Goal: Task Accomplishment & Management: Use online tool/utility

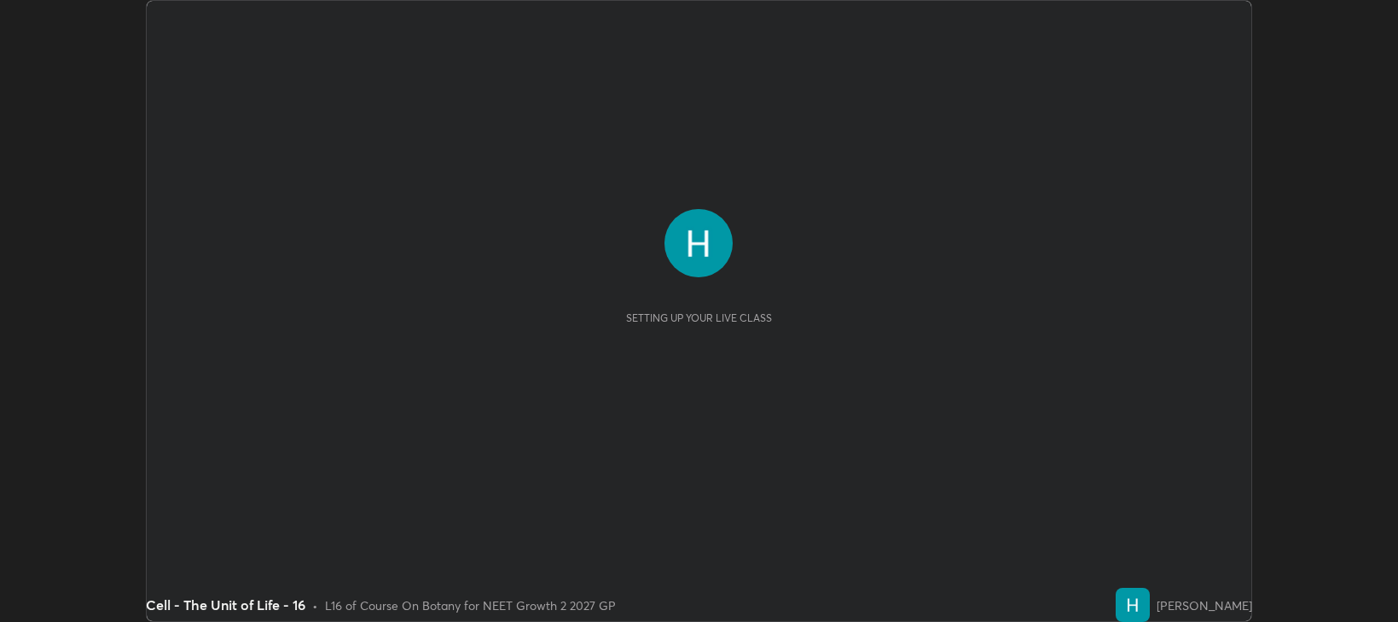
scroll to position [622, 1398]
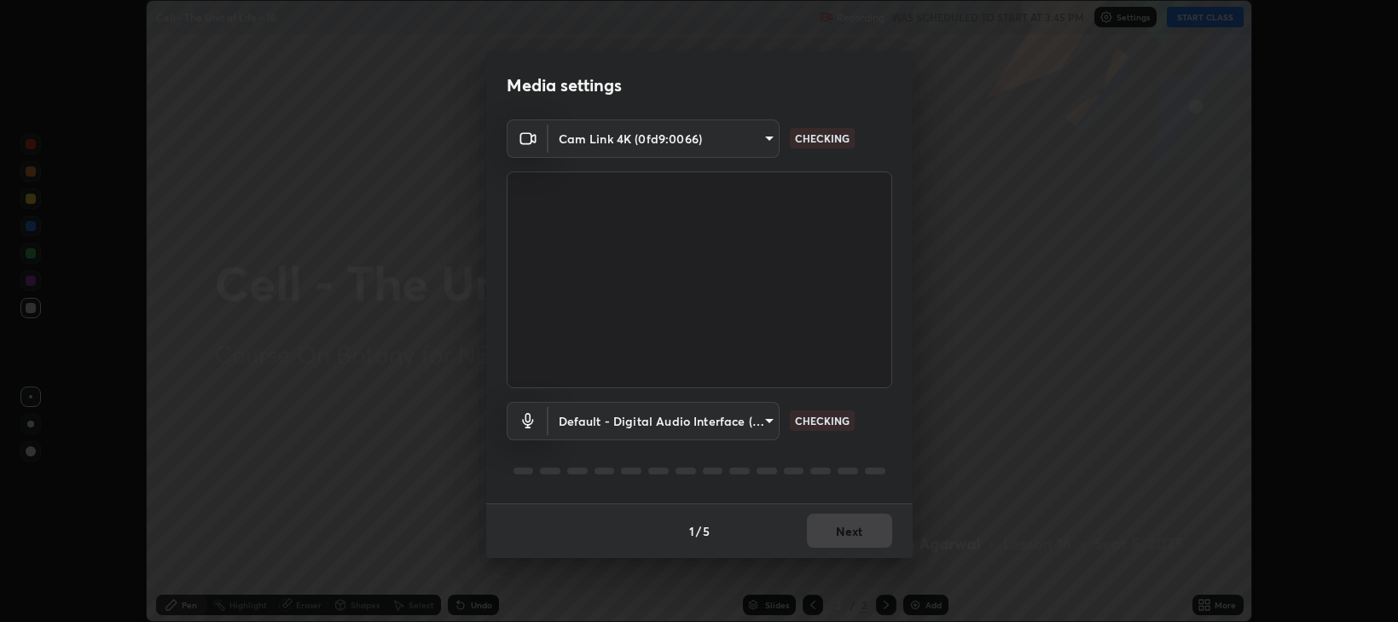
type input "97e3cd23c76f91fb91915eb68de44adfa811e639bdc8ba886a3eb3756a765973"
type input "default"
click at [841, 530] on button "Next" at bounding box center [849, 530] width 85 height 34
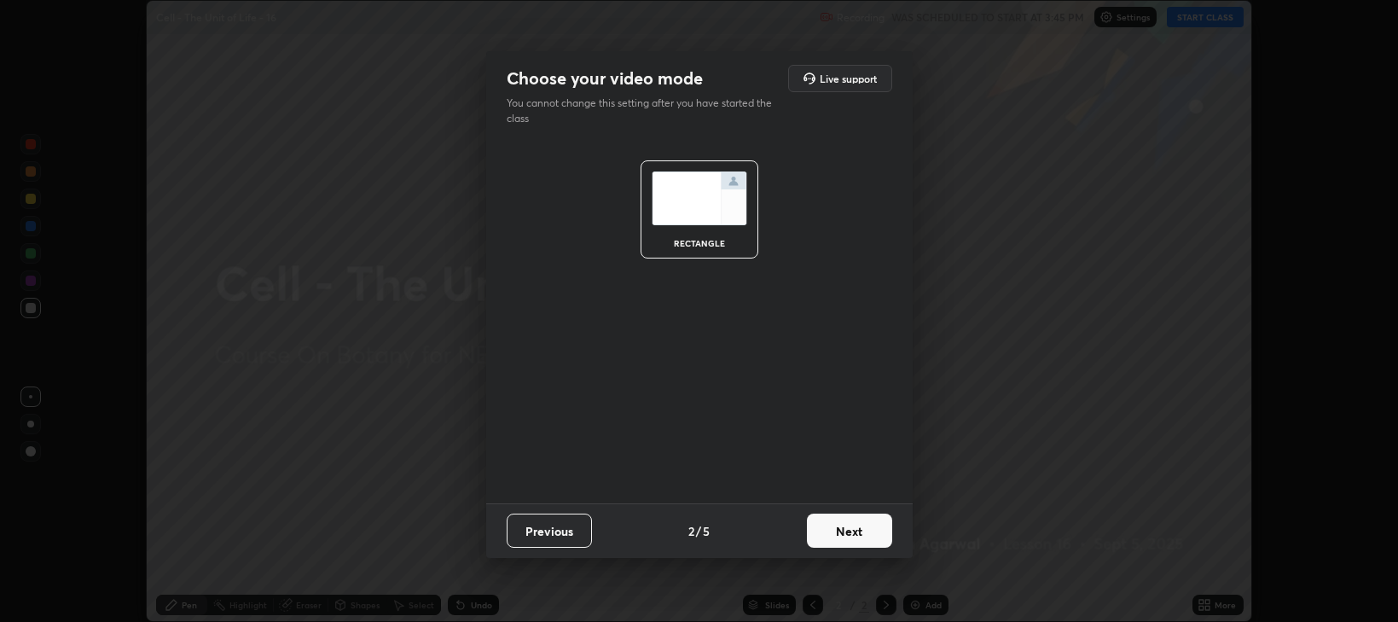
click at [848, 537] on button "Next" at bounding box center [849, 530] width 85 height 34
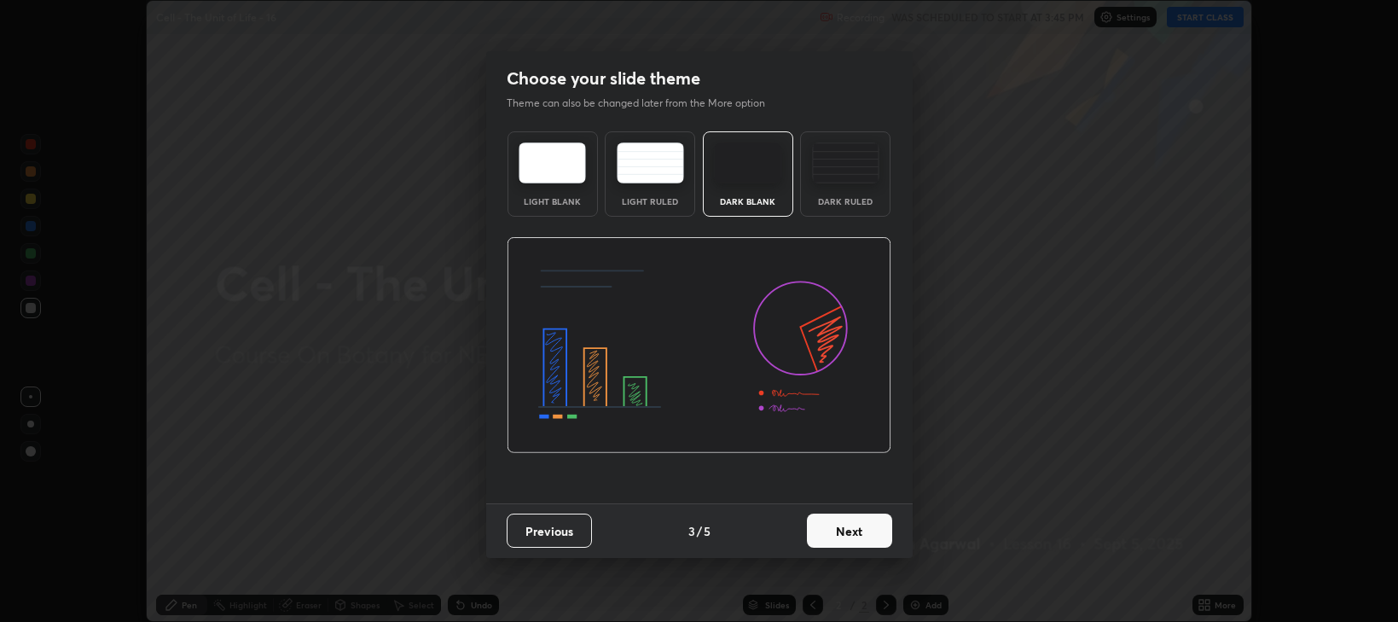
click at [842, 532] on button "Next" at bounding box center [849, 530] width 85 height 34
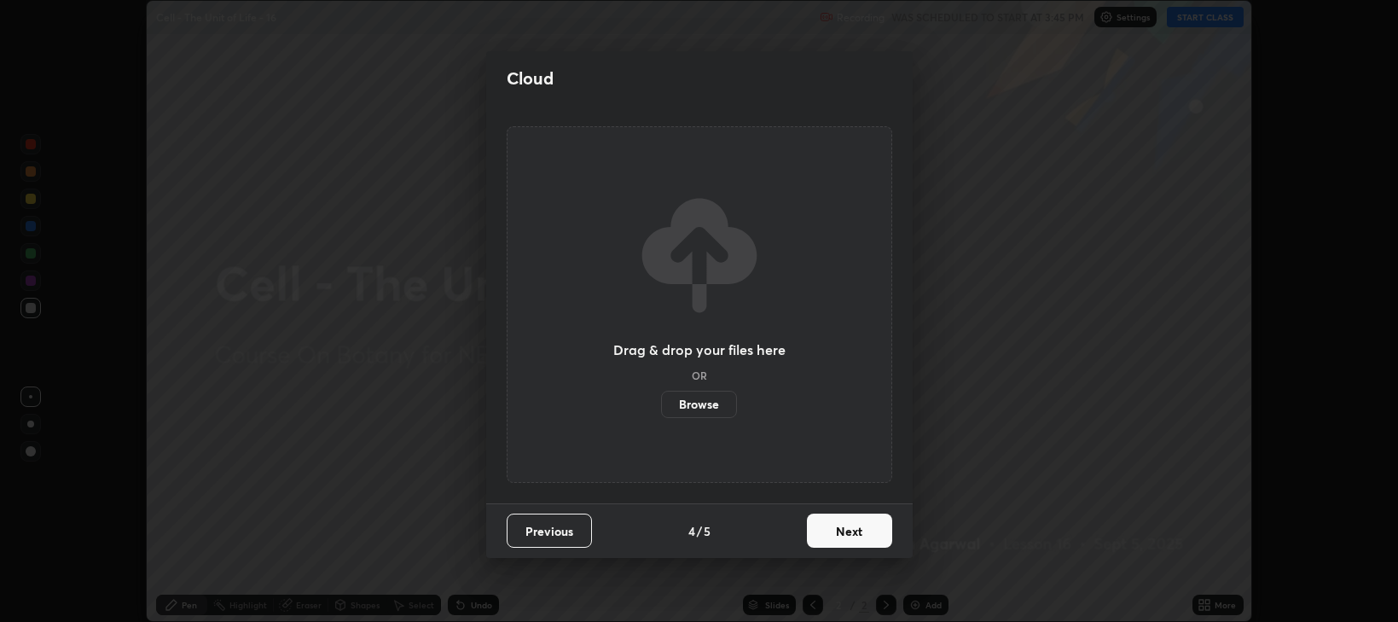
click at [839, 536] on button "Next" at bounding box center [849, 530] width 85 height 34
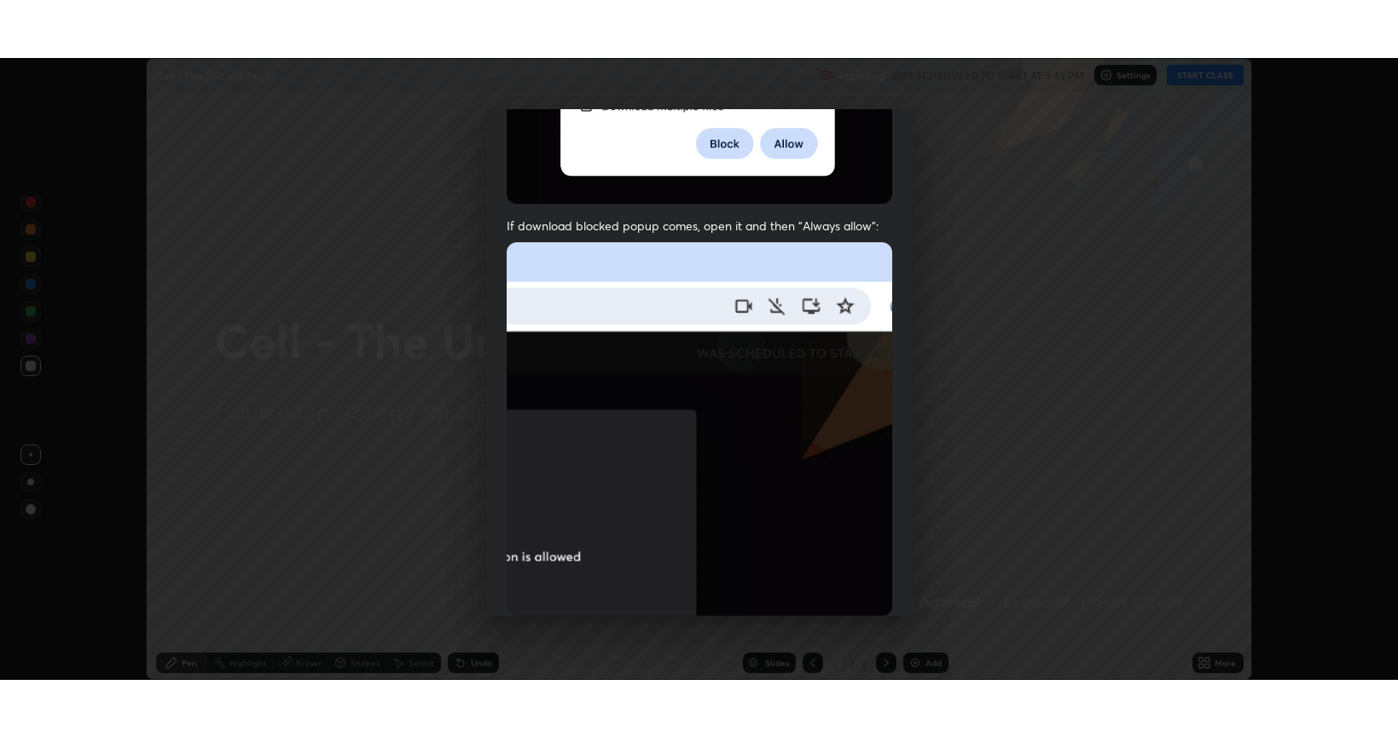
scroll to position [345, 0]
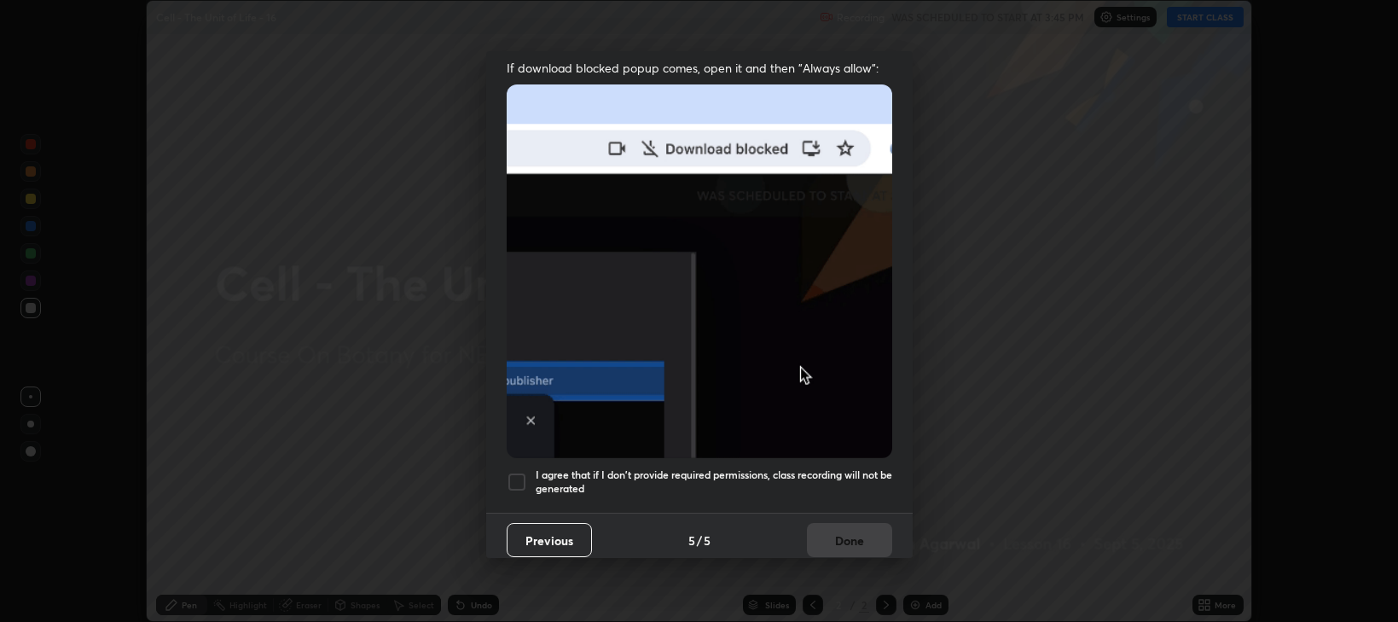
click at [510, 472] on div at bounding box center [517, 482] width 20 height 20
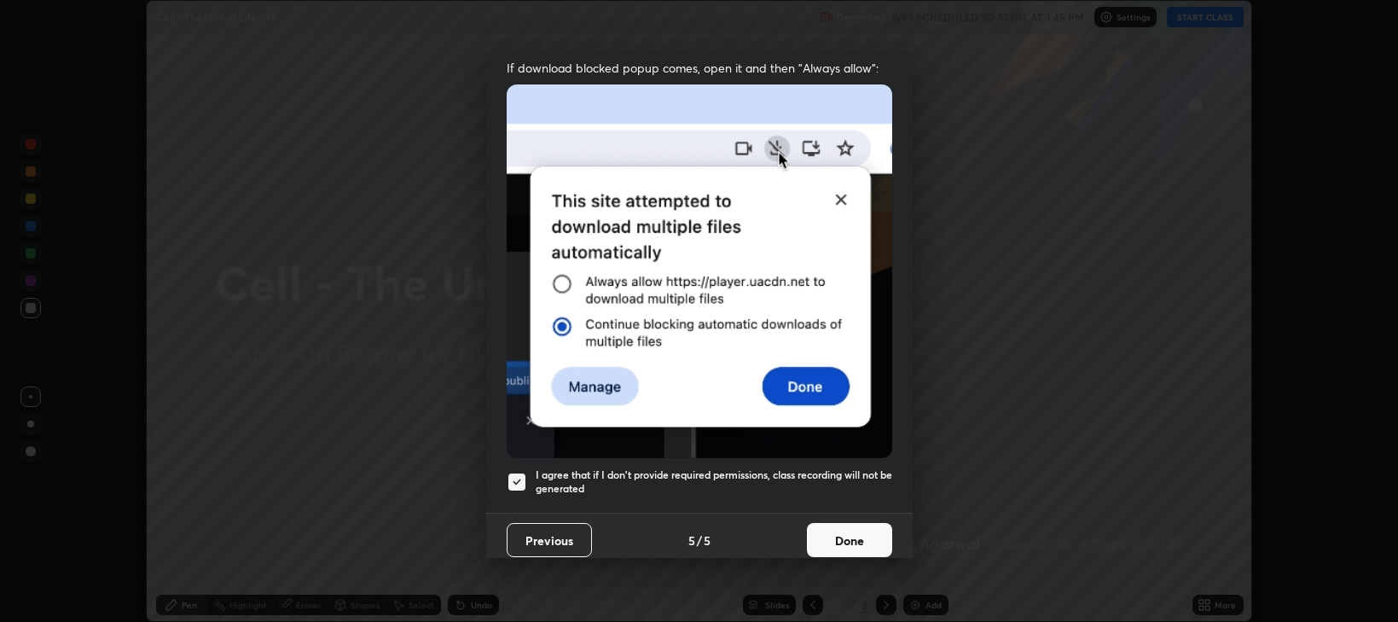
click at [829, 534] on button "Done" at bounding box center [849, 540] width 85 height 34
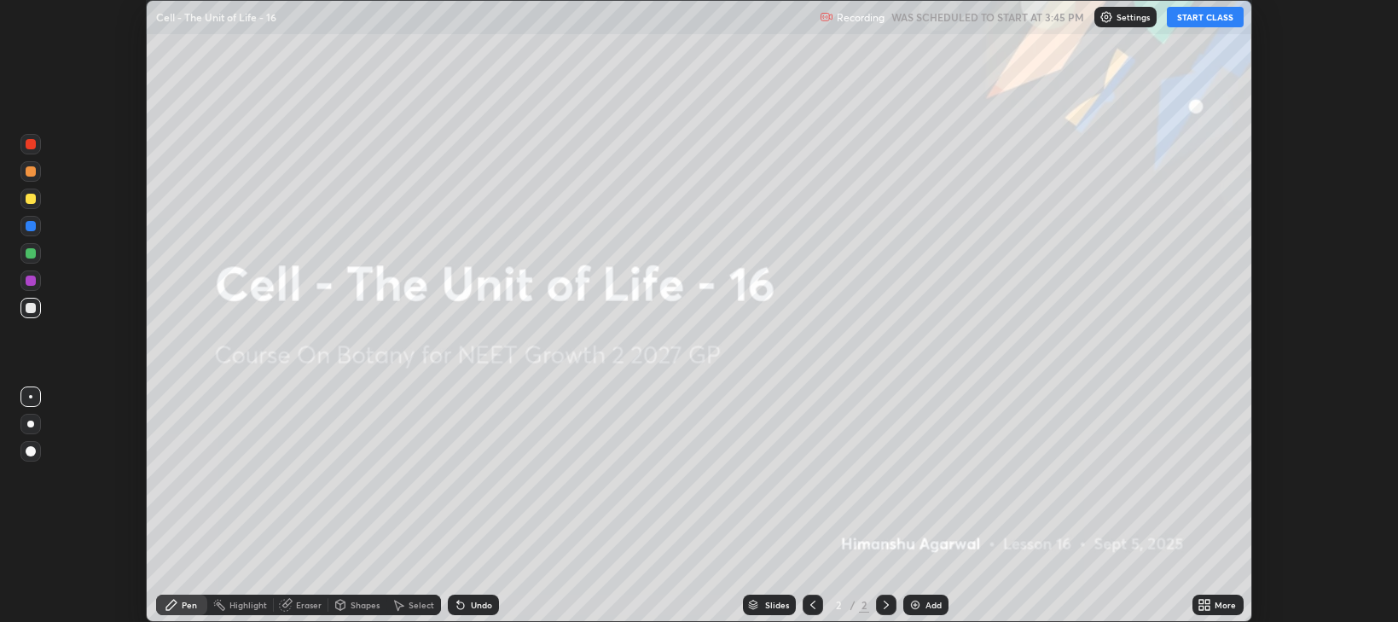
click at [1213, 19] on button "START CLASS" at bounding box center [1205, 17] width 77 height 20
click at [1206, 604] on icon at bounding box center [1208, 601] width 4 height 4
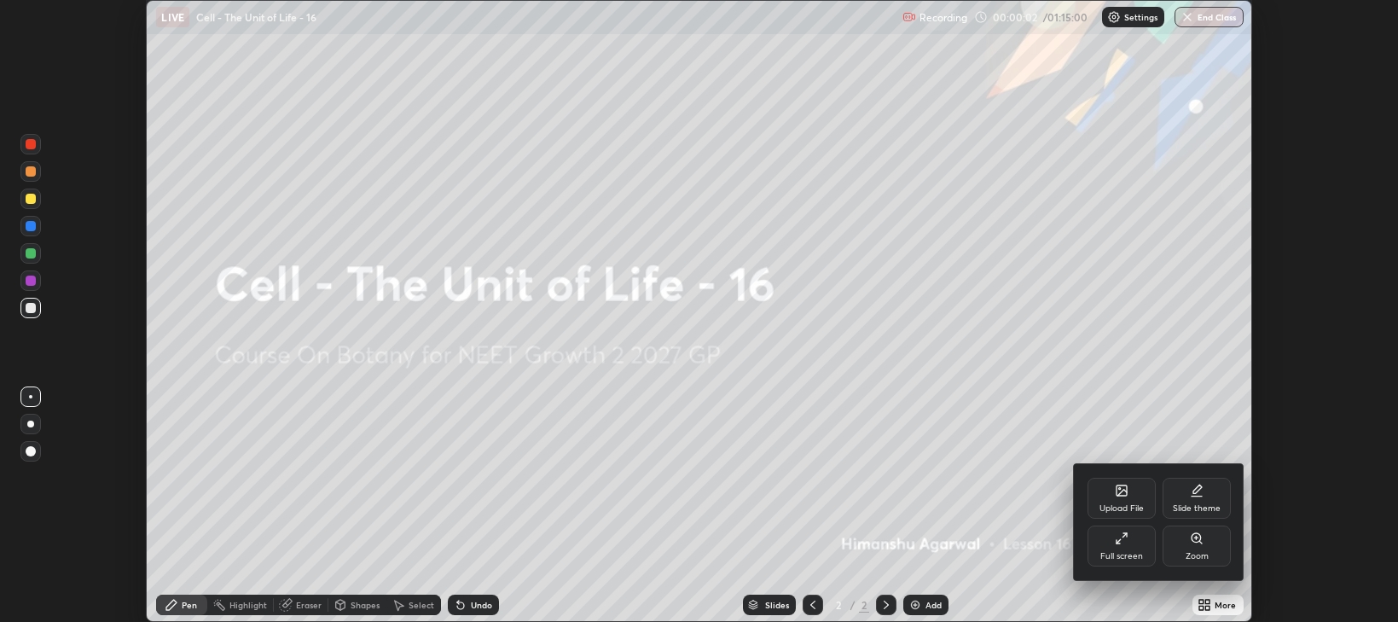
click at [1114, 543] on div "Full screen" at bounding box center [1121, 545] width 68 height 41
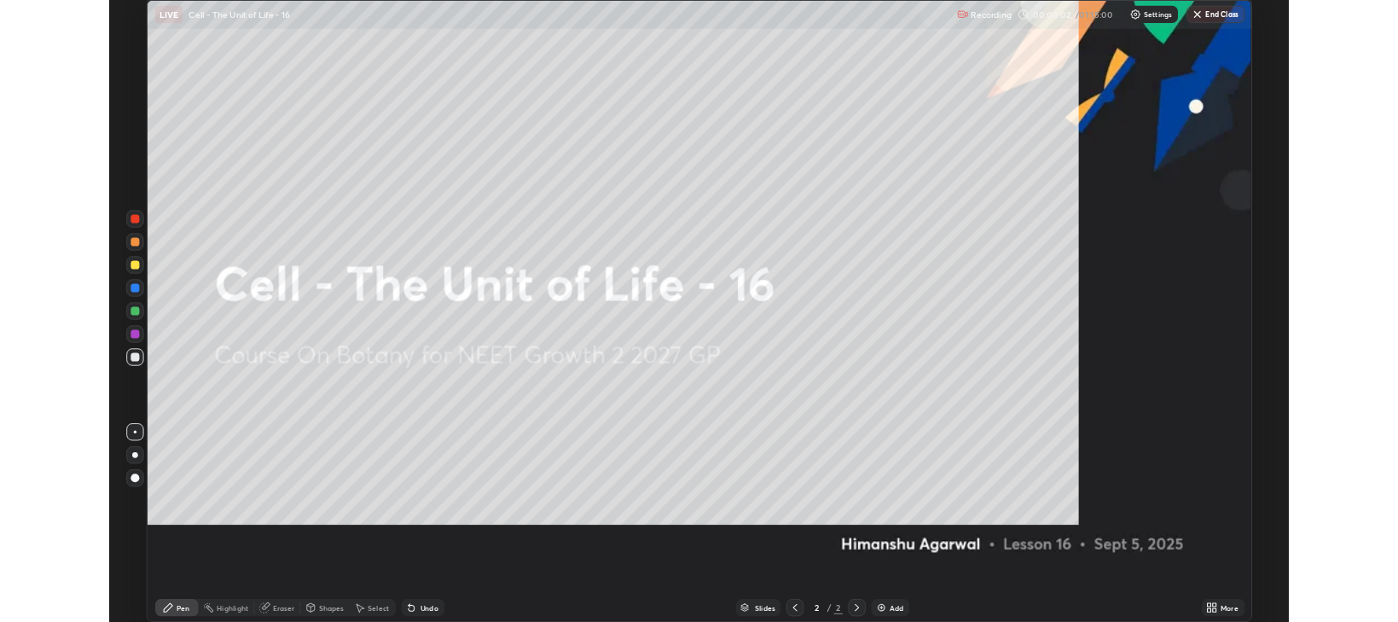
scroll to position [737, 1398]
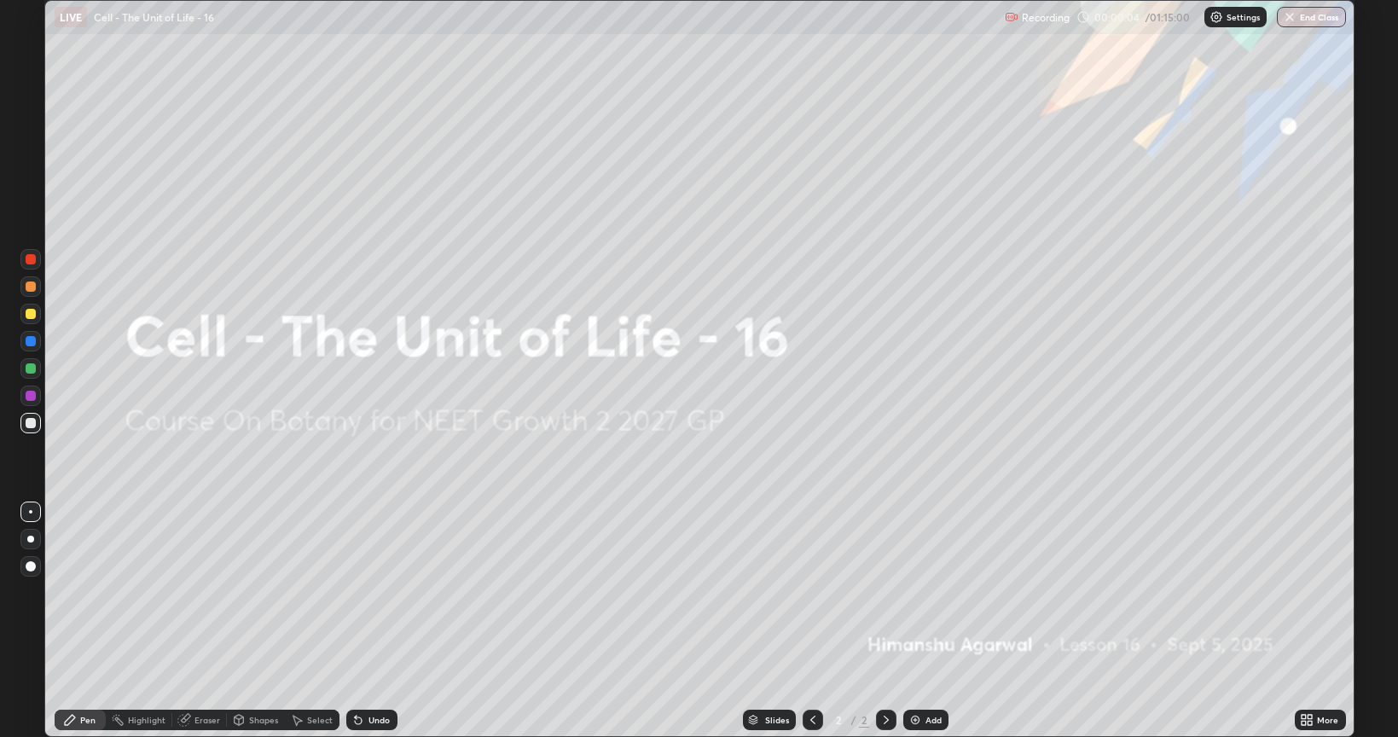
click at [929, 621] on div "Add" at bounding box center [925, 719] width 45 height 20
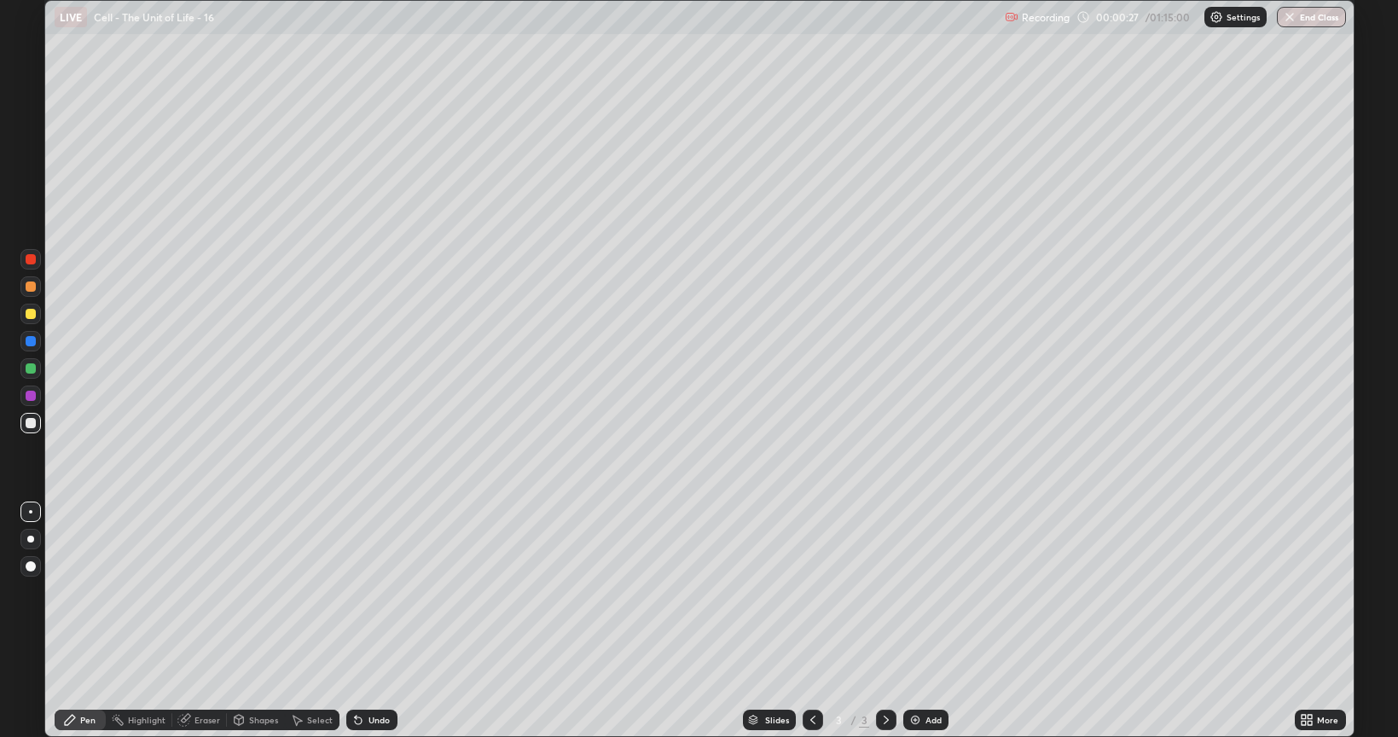
click at [29, 316] on div at bounding box center [31, 314] width 10 height 10
click at [260, 621] on div "Shapes" at bounding box center [256, 719] width 58 height 20
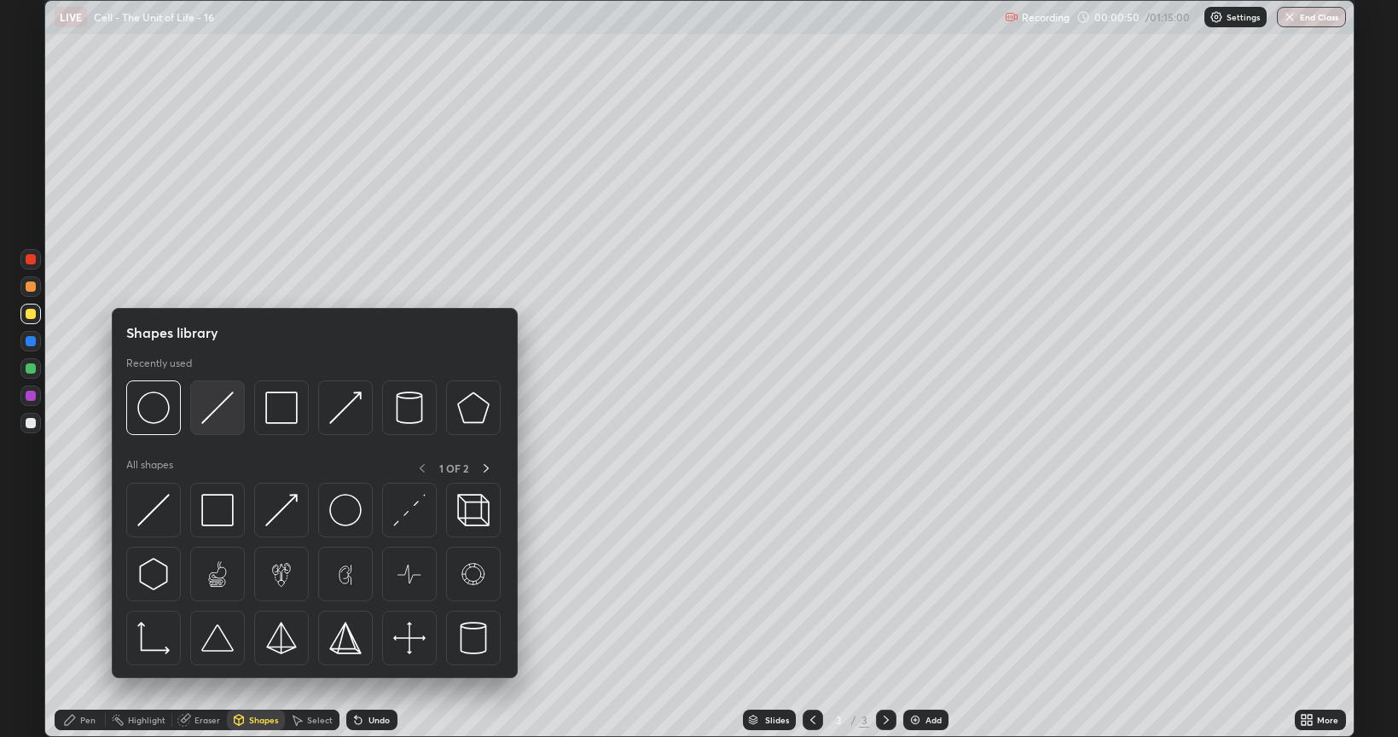
click at [210, 416] on img at bounding box center [217, 407] width 32 height 32
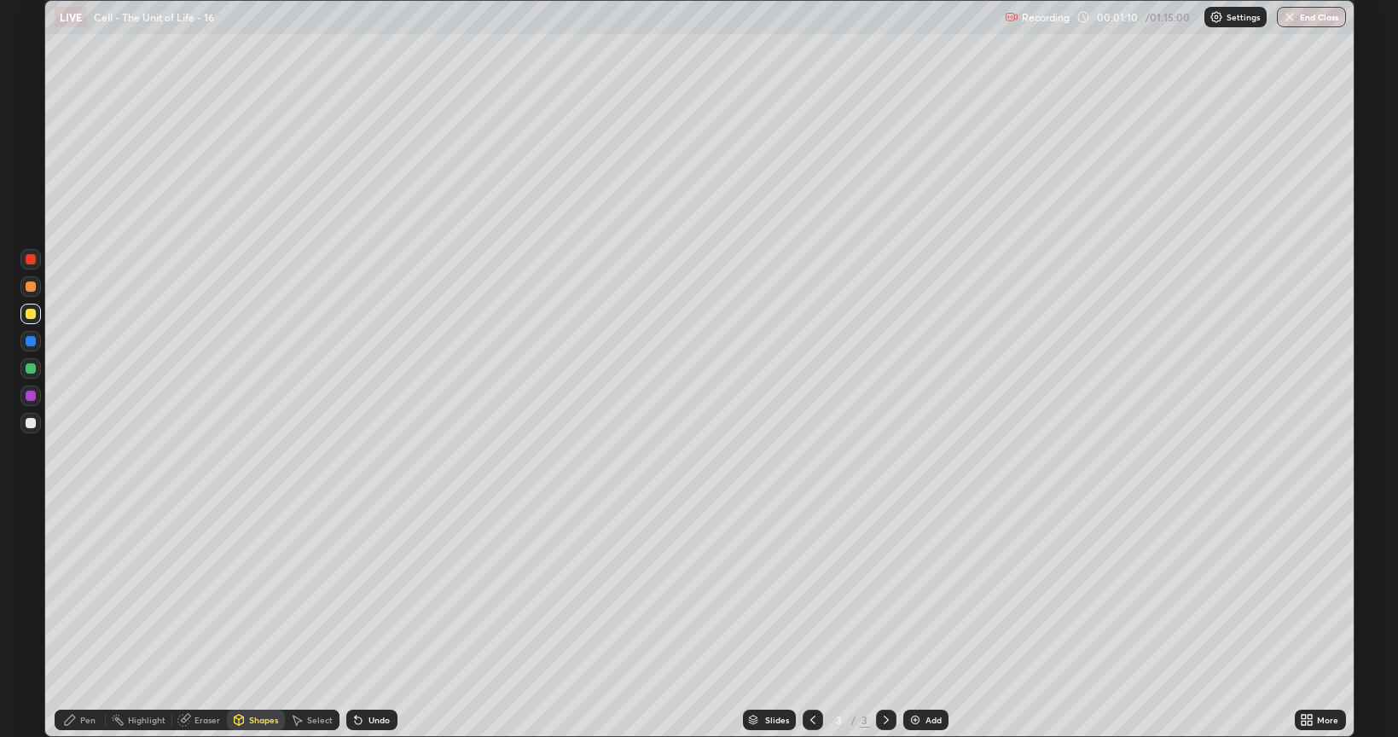
click at [29, 426] on div at bounding box center [31, 423] width 10 height 10
click at [365, 621] on div "Undo" at bounding box center [371, 719] width 51 height 20
click at [85, 621] on div "Pen" at bounding box center [87, 719] width 15 height 9
click at [252, 621] on div "Shapes" at bounding box center [256, 719] width 58 height 20
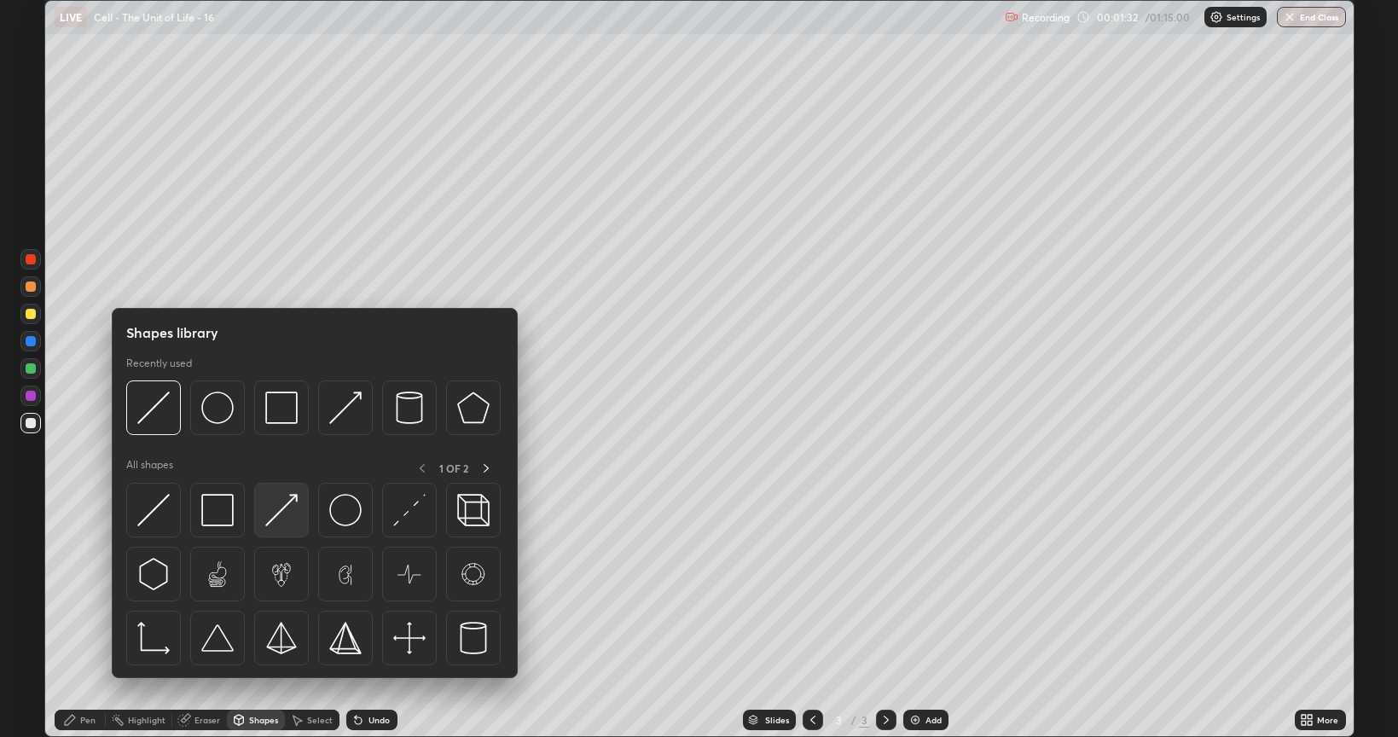
click at [282, 518] on img at bounding box center [281, 510] width 32 height 32
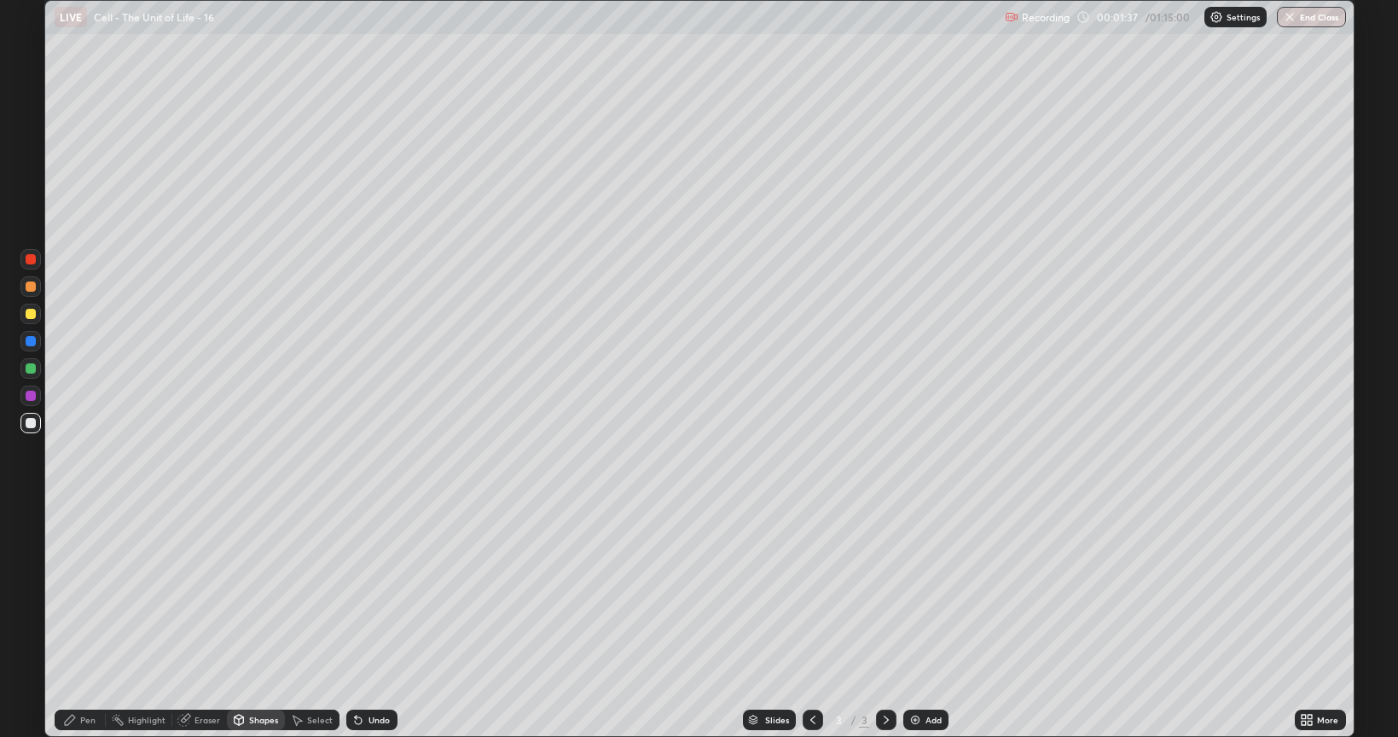
click at [90, 621] on div "Pen" at bounding box center [87, 719] width 15 height 9
click at [358, 621] on icon at bounding box center [358, 720] width 14 height 14
click at [360, 621] on icon at bounding box center [358, 720] width 14 height 14
click at [263, 621] on div "Shapes" at bounding box center [263, 719] width 29 height 9
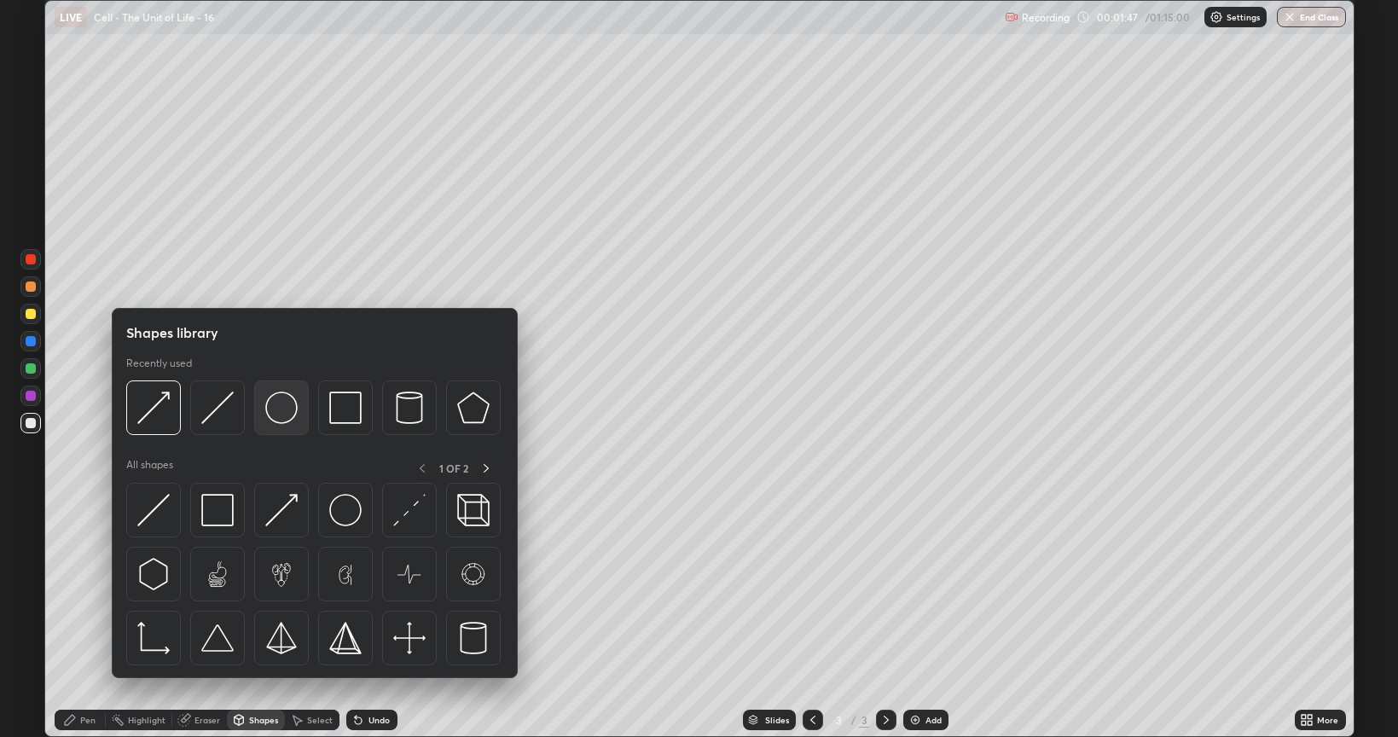
click at [276, 416] on img at bounding box center [281, 407] width 32 height 32
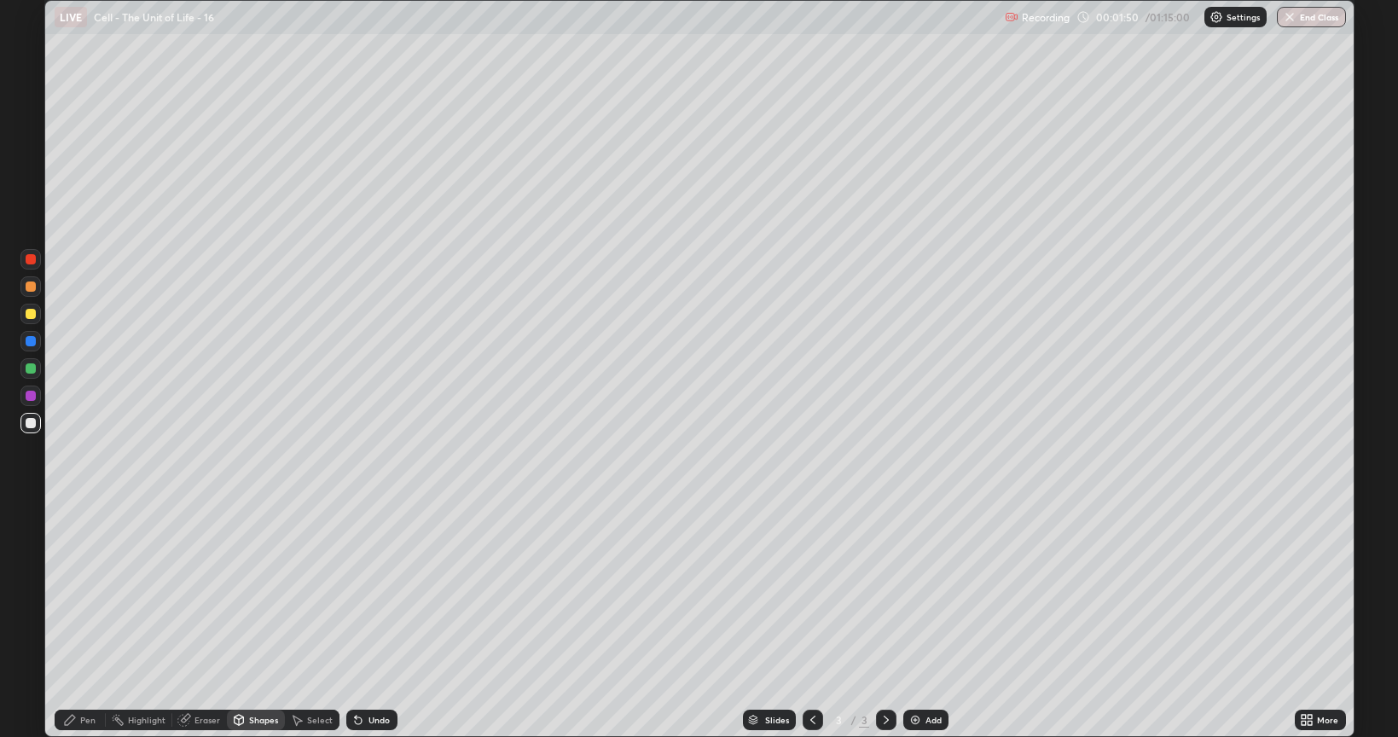
click at [90, 621] on div "Pen" at bounding box center [87, 719] width 15 height 9
click at [258, 621] on div "Shapes" at bounding box center [263, 719] width 29 height 9
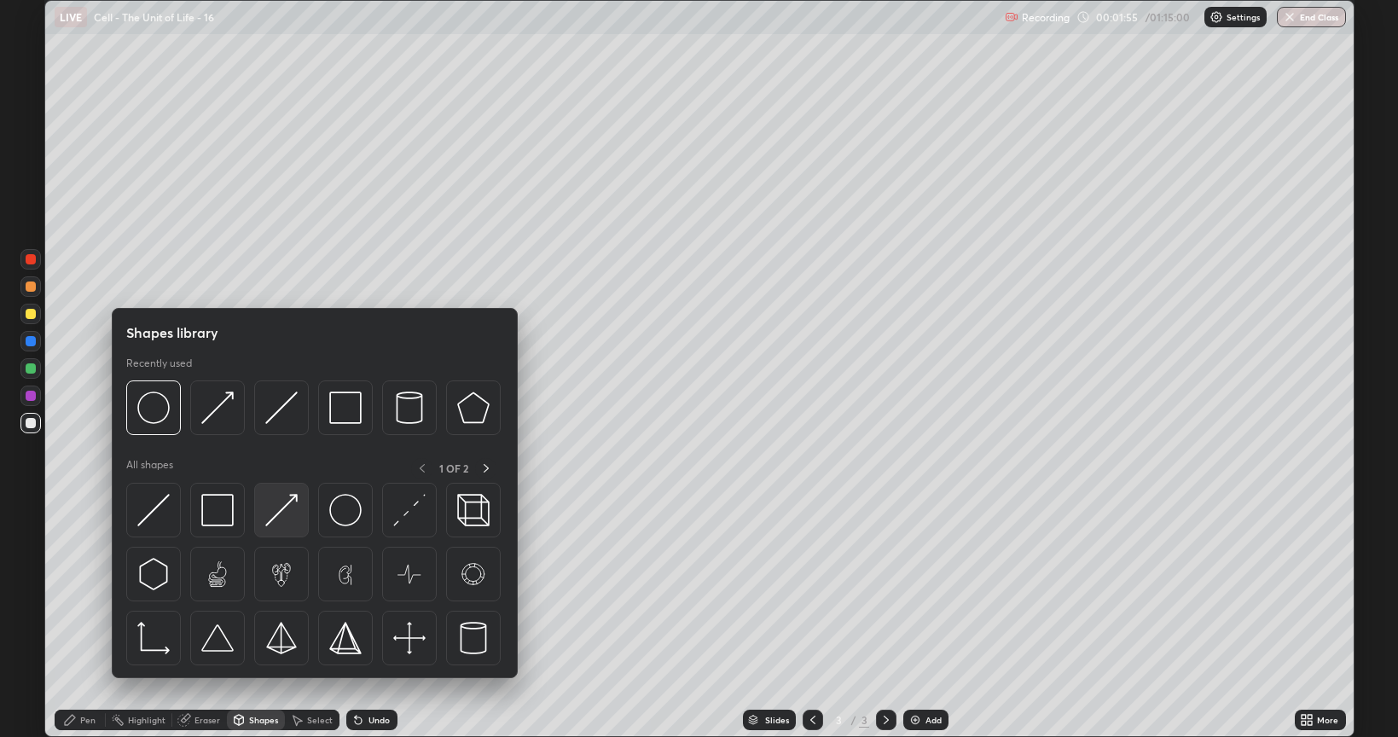
click at [288, 512] on img at bounding box center [281, 510] width 32 height 32
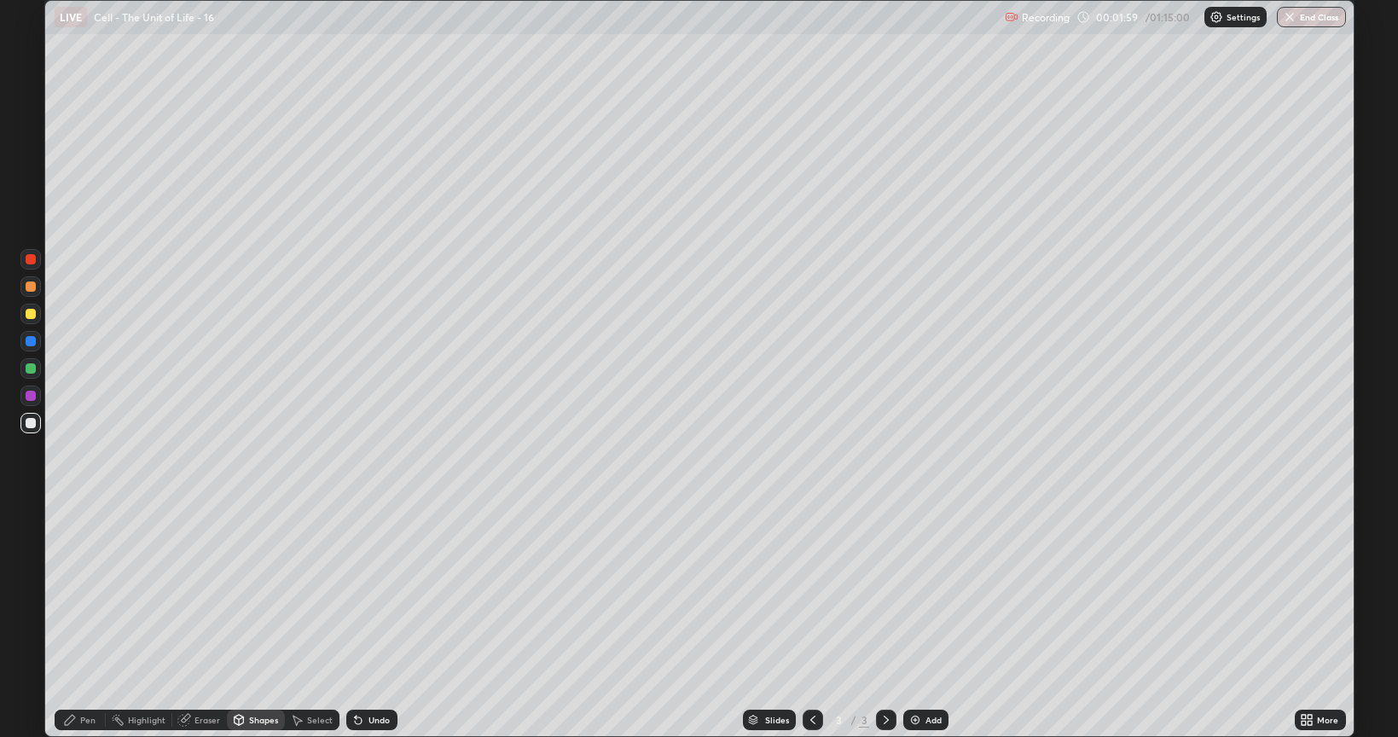
click at [84, 621] on div "Pen" at bounding box center [87, 719] width 15 height 9
click at [246, 621] on div "Shapes" at bounding box center [256, 719] width 58 height 20
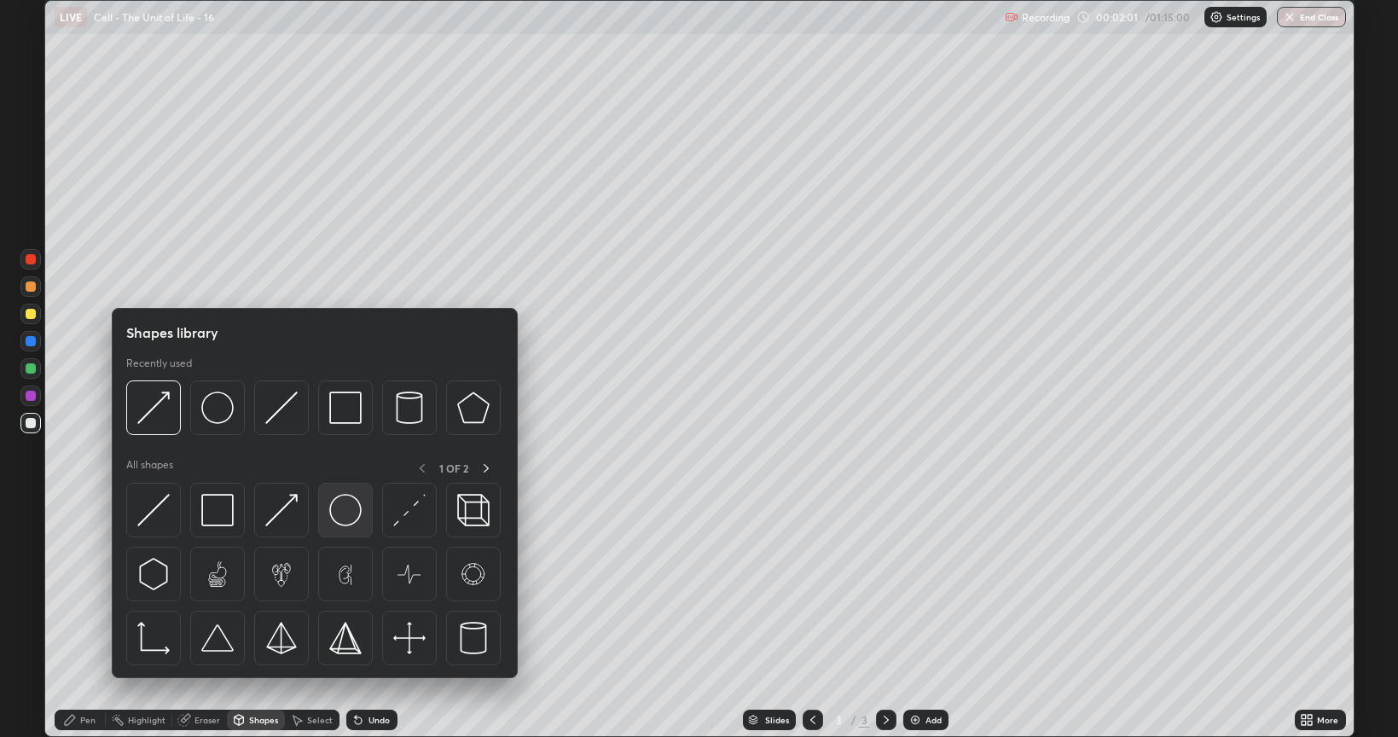
click at [339, 521] on img at bounding box center [345, 510] width 32 height 32
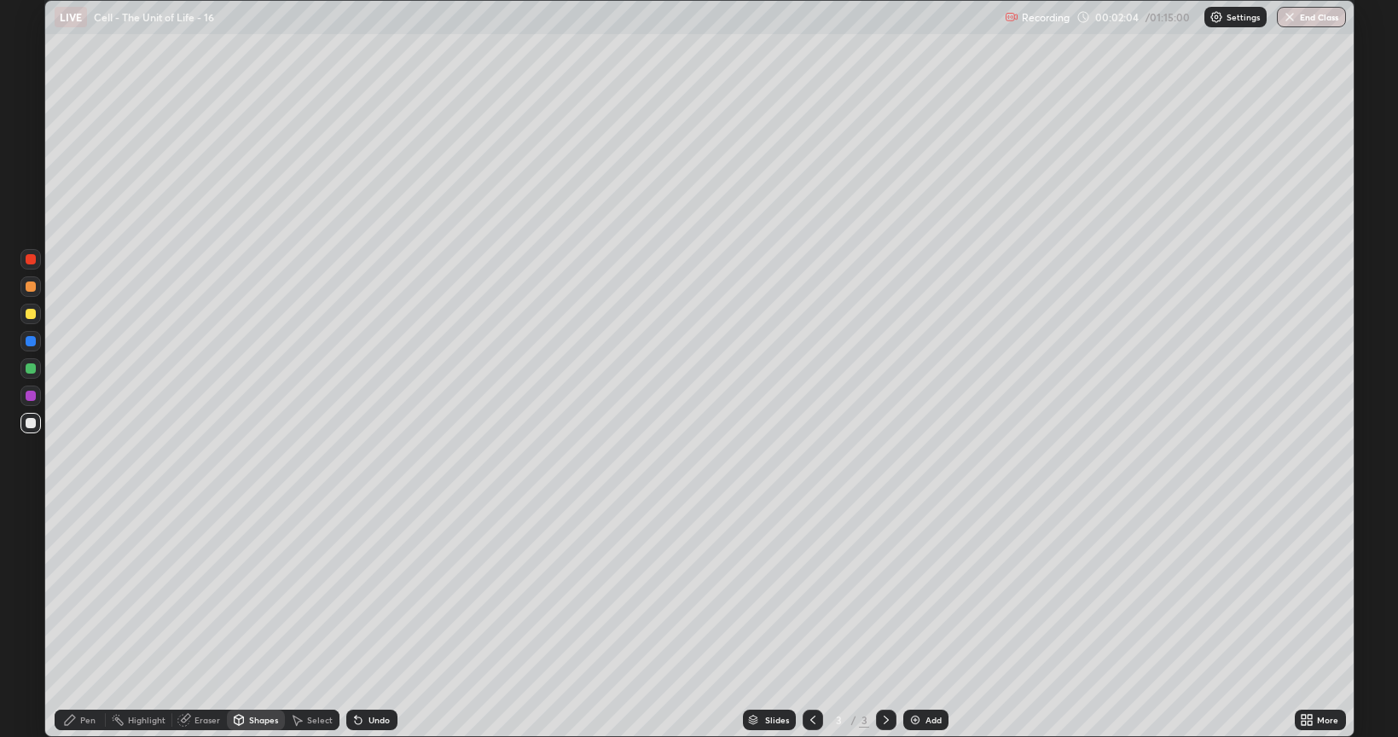
click at [84, 621] on div "Pen" at bounding box center [87, 719] width 15 height 9
click at [265, 621] on div "Shapes" at bounding box center [256, 719] width 58 height 20
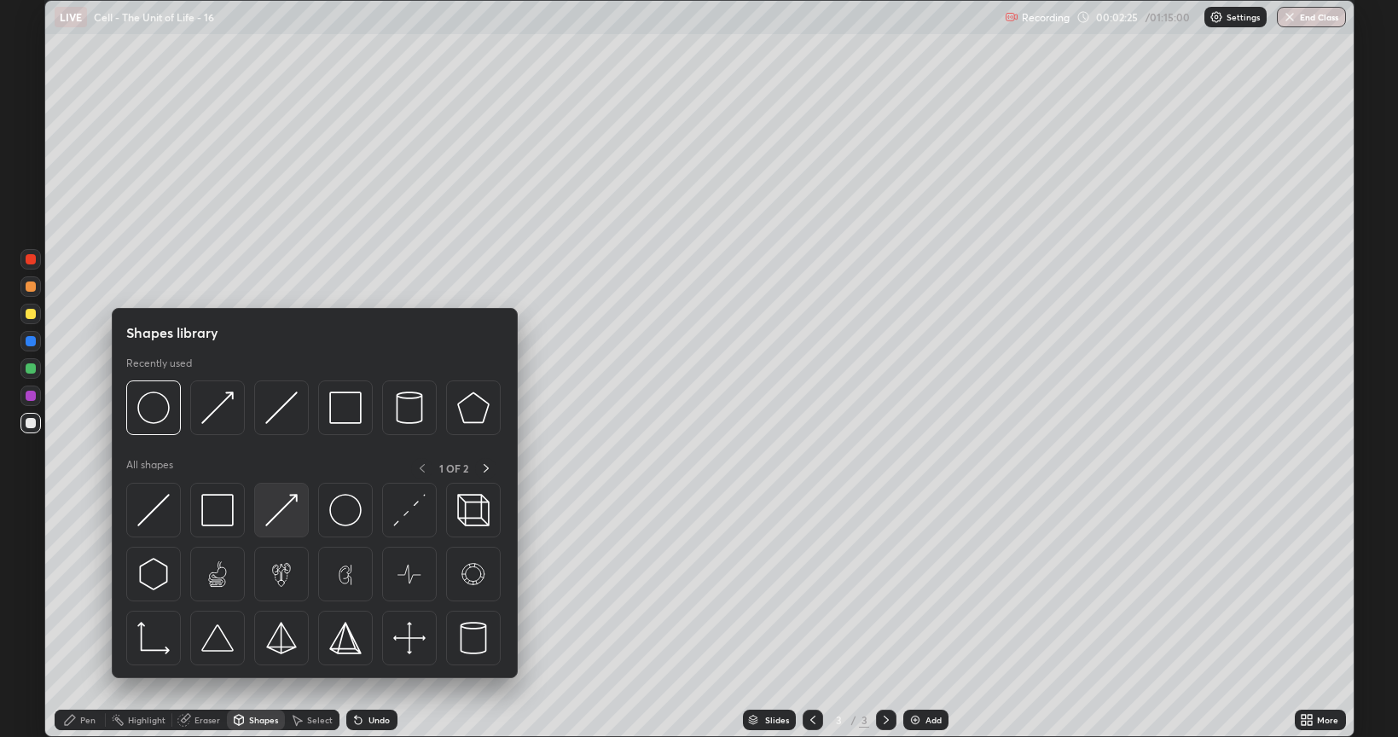
click at [275, 513] on img at bounding box center [281, 510] width 32 height 32
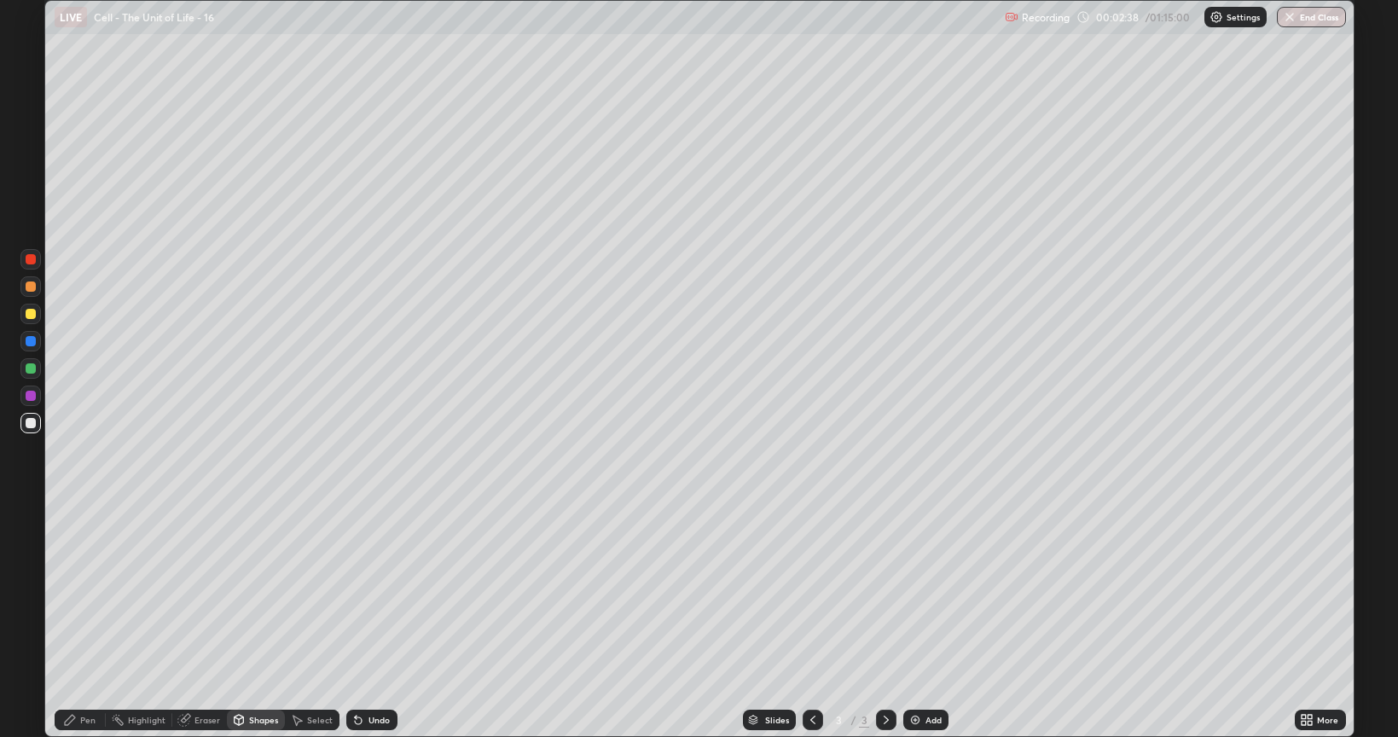
click at [914, 621] on img at bounding box center [915, 720] width 14 height 14
click at [368, 621] on div "Undo" at bounding box center [368, 720] width 58 height 34
click at [84, 621] on div "Pen" at bounding box center [87, 719] width 15 height 9
click at [811, 621] on icon at bounding box center [813, 720] width 14 height 14
click at [820, 621] on div at bounding box center [812, 719] width 20 height 20
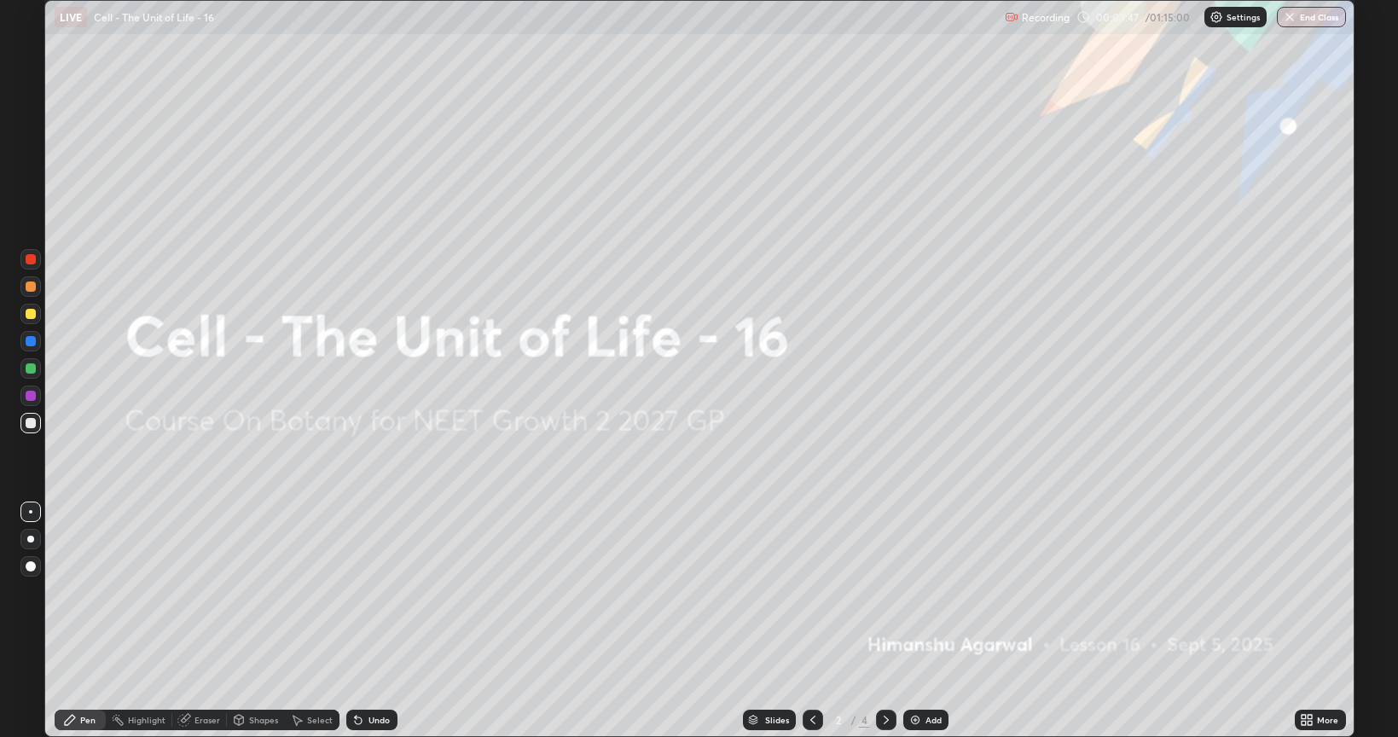
click at [884, 621] on icon at bounding box center [885, 719] width 5 height 9
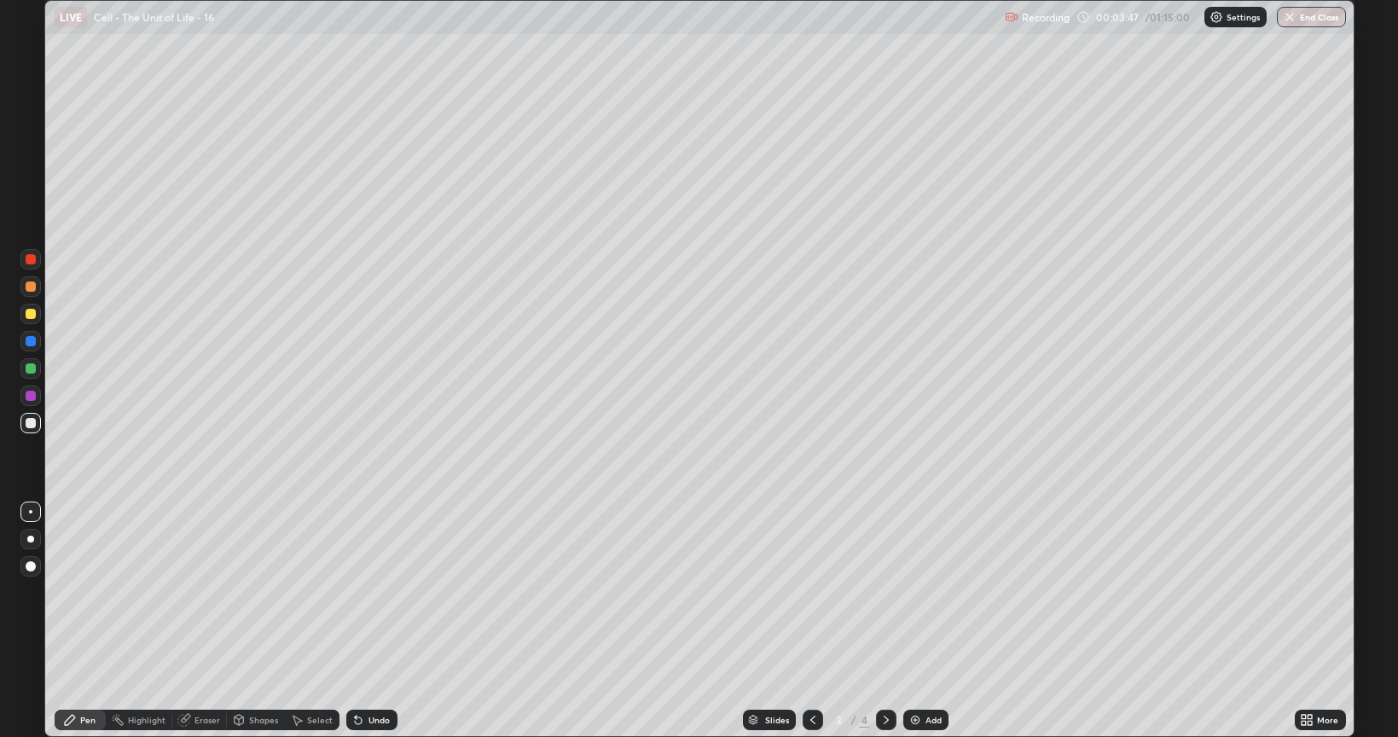
click at [884, 621] on icon at bounding box center [886, 720] width 14 height 14
click at [813, 621] on icon at bounding box center [813, 720] width 14 height 14
click at [885, 621] on div at bounding box center [886, 719] width 20 height 20
click at [26, 315] on div at bounding box center [31, 314] width 10 height 10
click at [27, 424] on div at bounding box center [31, 423] width 10 height 10
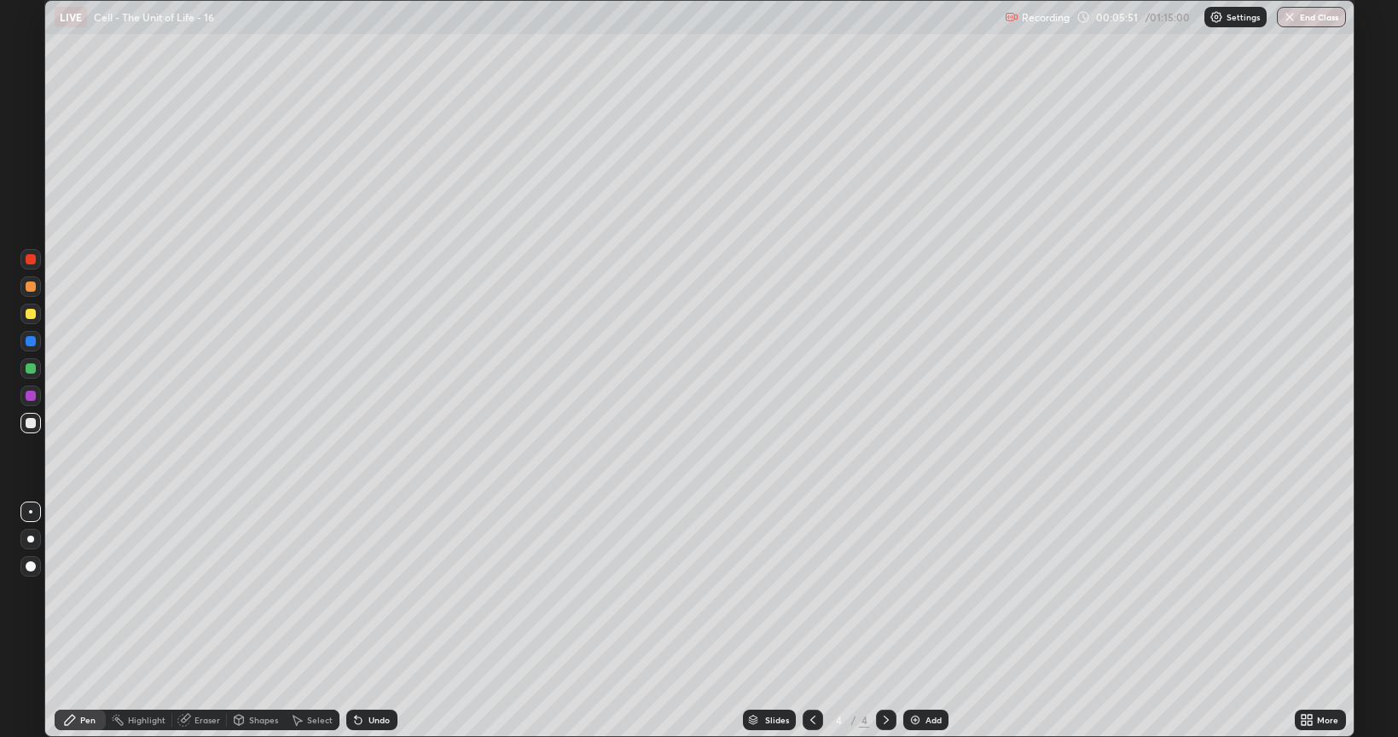
click at [36, 316] on div at bounding box center [30, 314] width 20 height 20
click at [35, 287] on div at bounding box center [31, 286] width 10 height 10
click at [28, 425] on div at bounding box center [31, 423] width 10 height 10
click at [249, 621] on div "Shapes" at bounding box center [263, 719] width 29 height 9
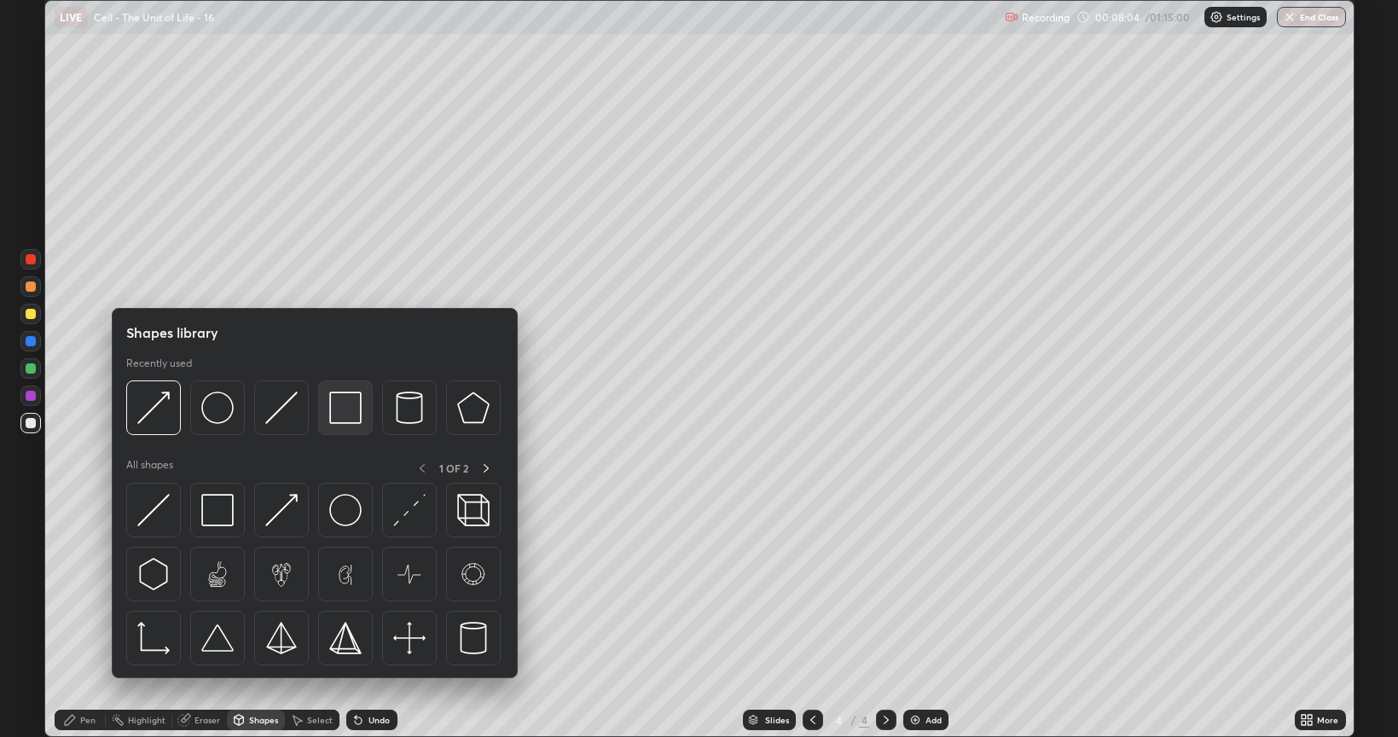
click at [336, 420] on img at bounding box center [345, 407] width 32 height 32
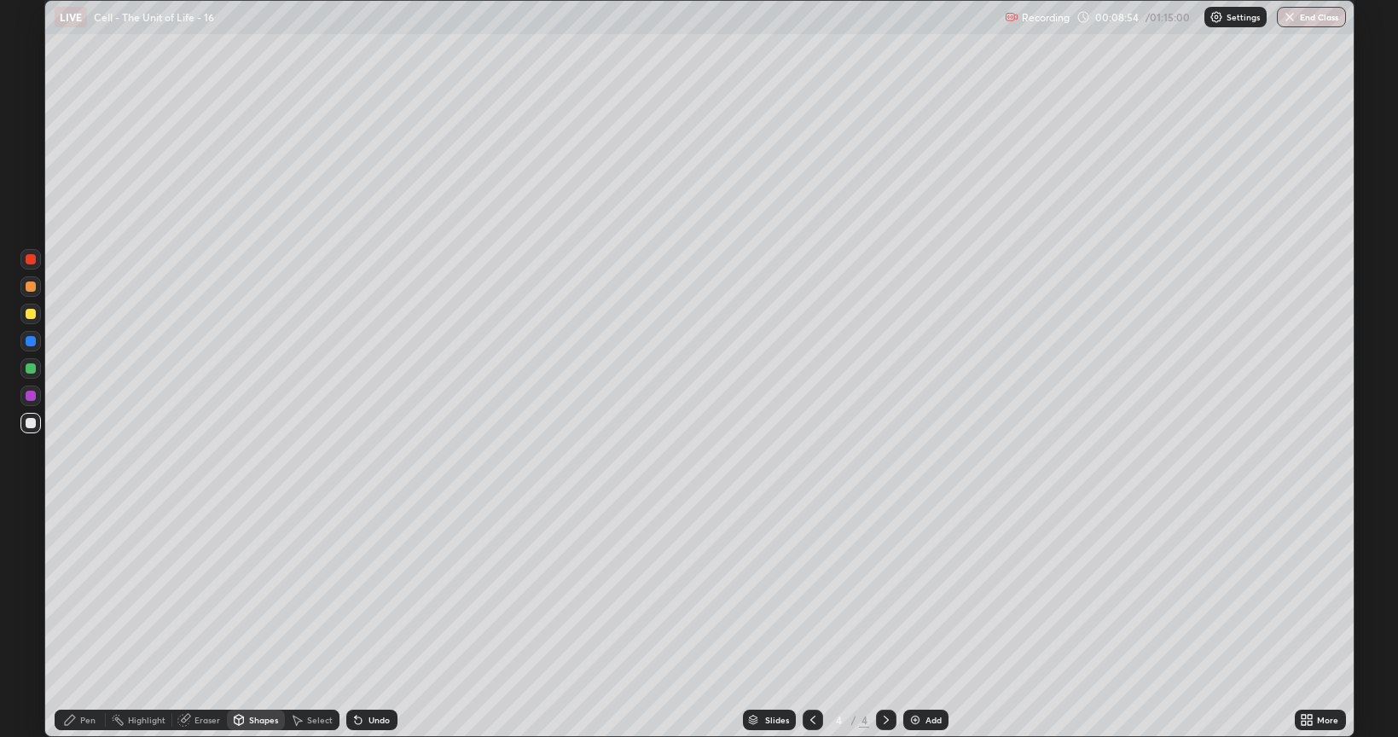
click at [269, 621] on div "Shapes" at bounding box center [263, 719] width 29 height 9
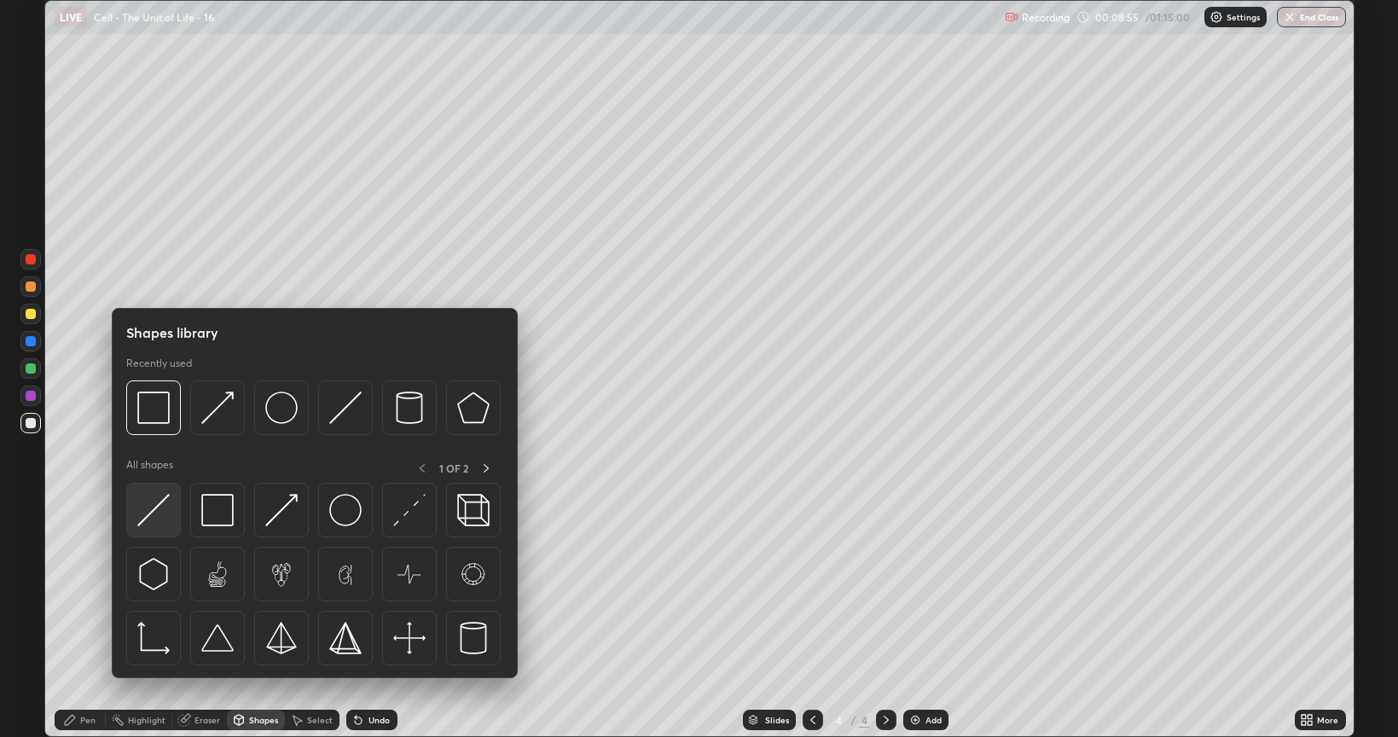
click at [160, 515] on img at bounding box center [153, 510] width 32 height 32
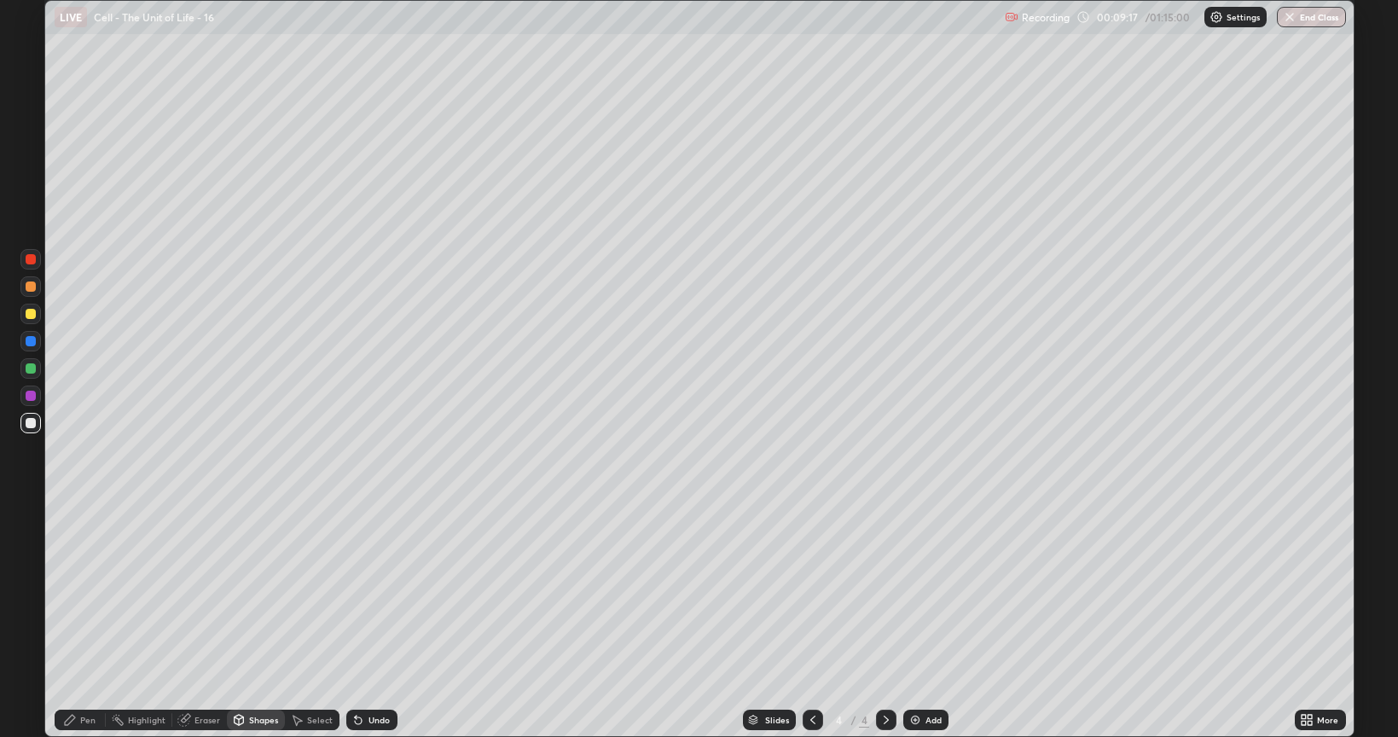
click at [375, 621] on div "Undo" at bounding box center [378, 719] width 21 height 9
click at [82, 621] on div "Pen" at bounding box center [87, 719] width 15 height 9
click at [31, 287] on div at bounding box center [31, 286] width 10 height 10
click at [29, 317] on div at bounding box center [31, 314] width 10 height 10
click at [810, 621] on icon at bounding box center [813, 720] width 14 height 14
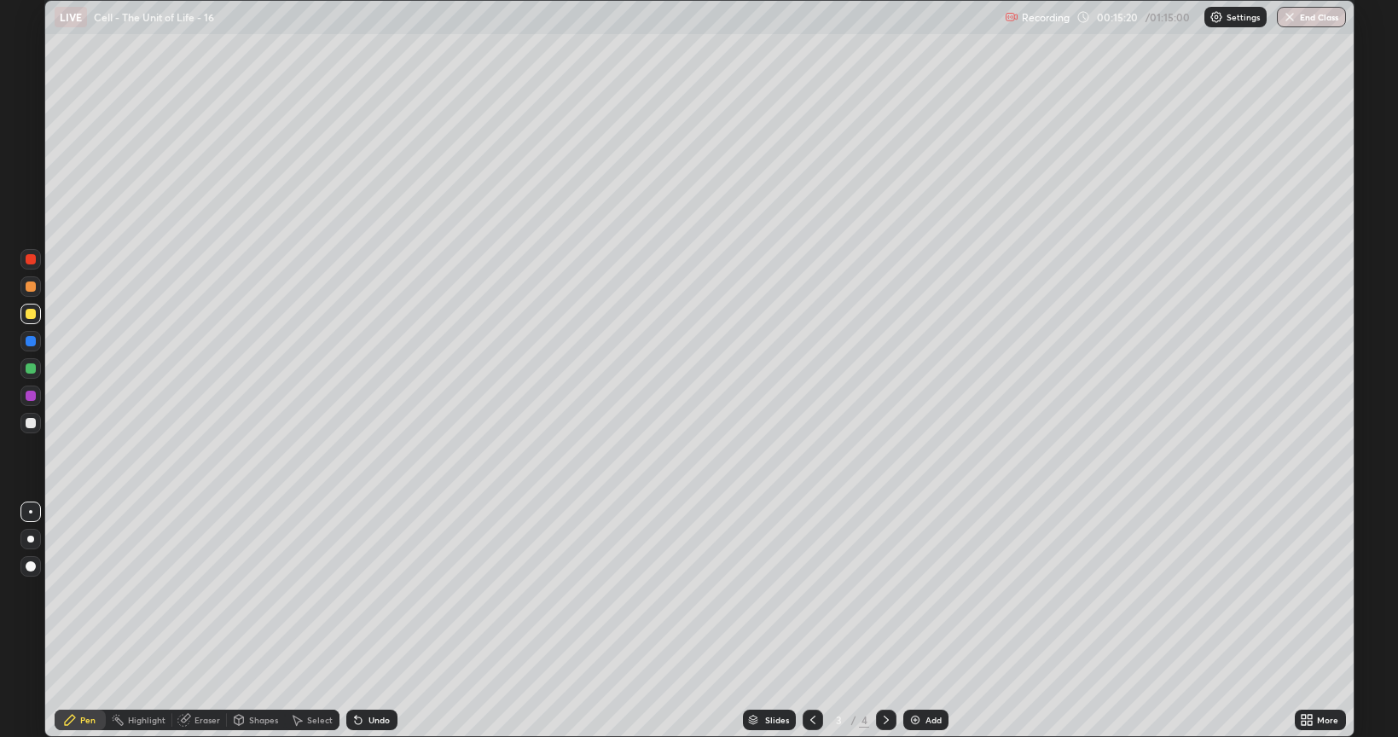
click at [32, 289] on div at bounding box center [31, 286] width 10 height 10
click at [32, 316] on div at bounding box center [31, 314] width 10 height 10
click at [368, 621] on div "Undo" at bounding box center [378, 719] width 21 height 9
click at [31, 426] on div at bounding box center [31, 423] width 10 height 10
click at [29, 319] on div at bounding box center [30, 314] width 20 height 20
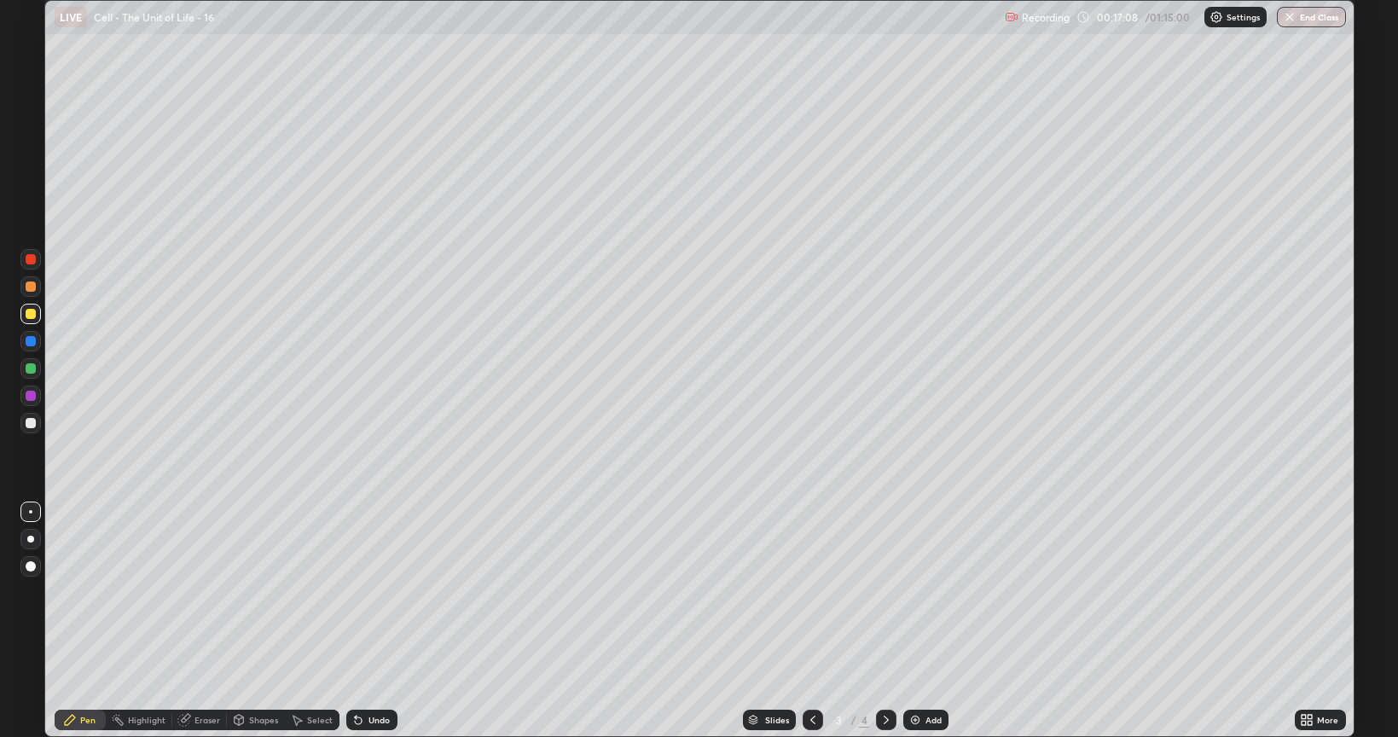
click at [36, 292] on div at bounding box center [30, 286] width 20 height 20
click at [33, 370] on div at bounding box center [31, 368] width 10 height 10
click at [30, 317] on div at bounding box center [31, 314] width 10 height 10
click at [21, 292] on div at bounding box center [30, 286] width 20 height 20
click at [32, 312] on div at bounding box center [31, 314] width 10 height 10
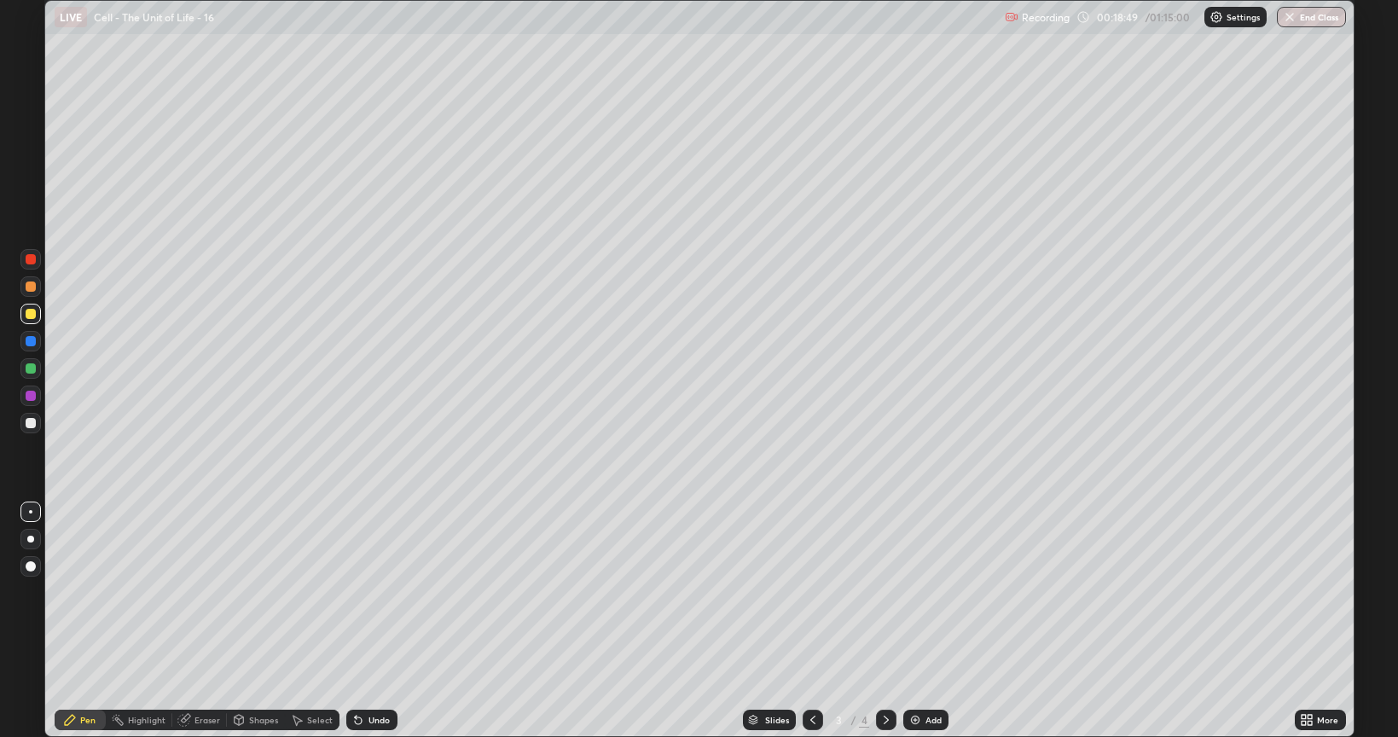
click at [28, 370] on div at bounding box center [31, 368] width 10 height 10
click at [371, 621] on div "Undo" at bounding box center [378, 719] width 21 height 9
click at [369, 621] on div "Undo" at bounding box center [378, 719] width 21 height 9
click at [368, 621] on div "Undo" at bounding box center [371, 719] width 51 height 20
click at [884, 621] on icon at bounding box center [886, 720] width 14 height 14
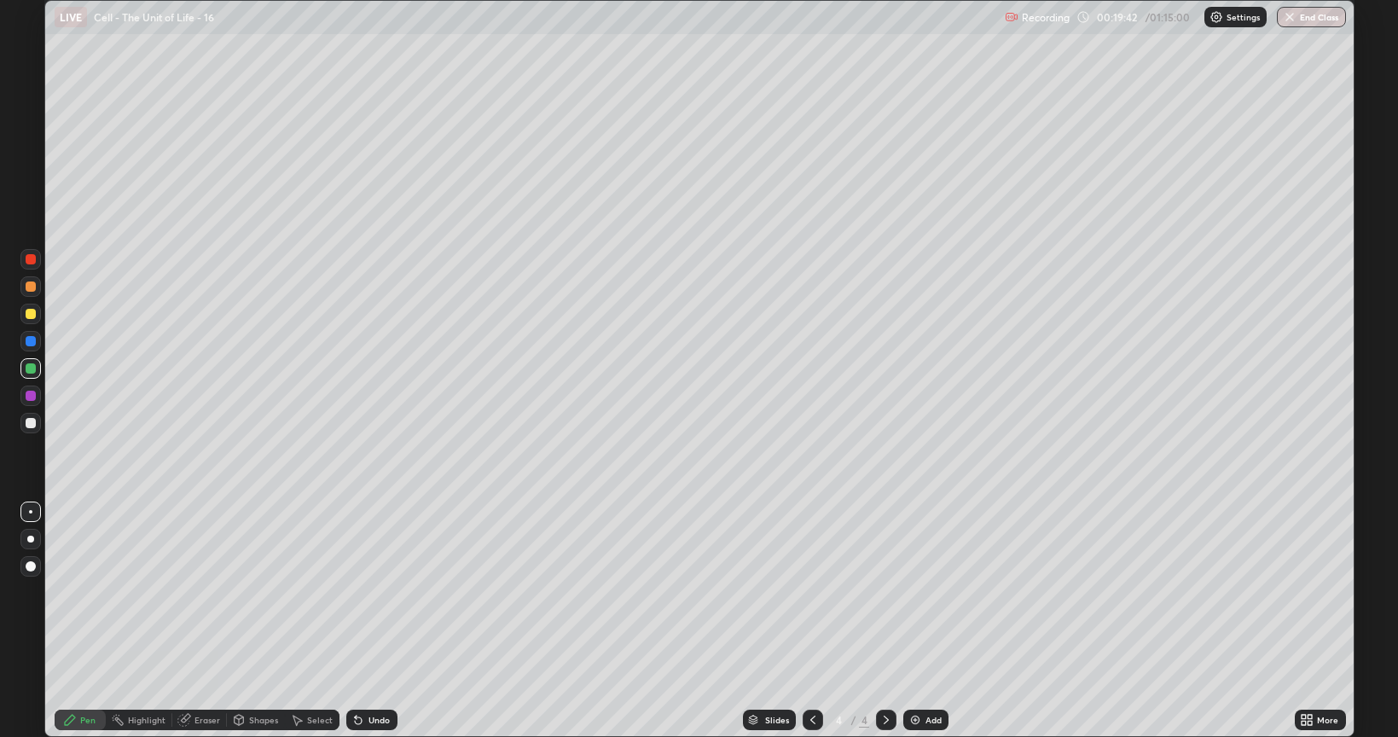
click at [20, 309] on div at bounding box center [30, 314] width 20 height 20
click at [30, 425] on div at bounding box center [31, 423] width 10 height 10
click at [33, 368] on div at bounding box center [31, 368] width 10 height 10
click at [206, 621] on div "Eraser" at bounding box center [207, 719] width 26 height 9
click at [84, 621] on div "Pen" at bounding box center [87, 719] width 15 height 9
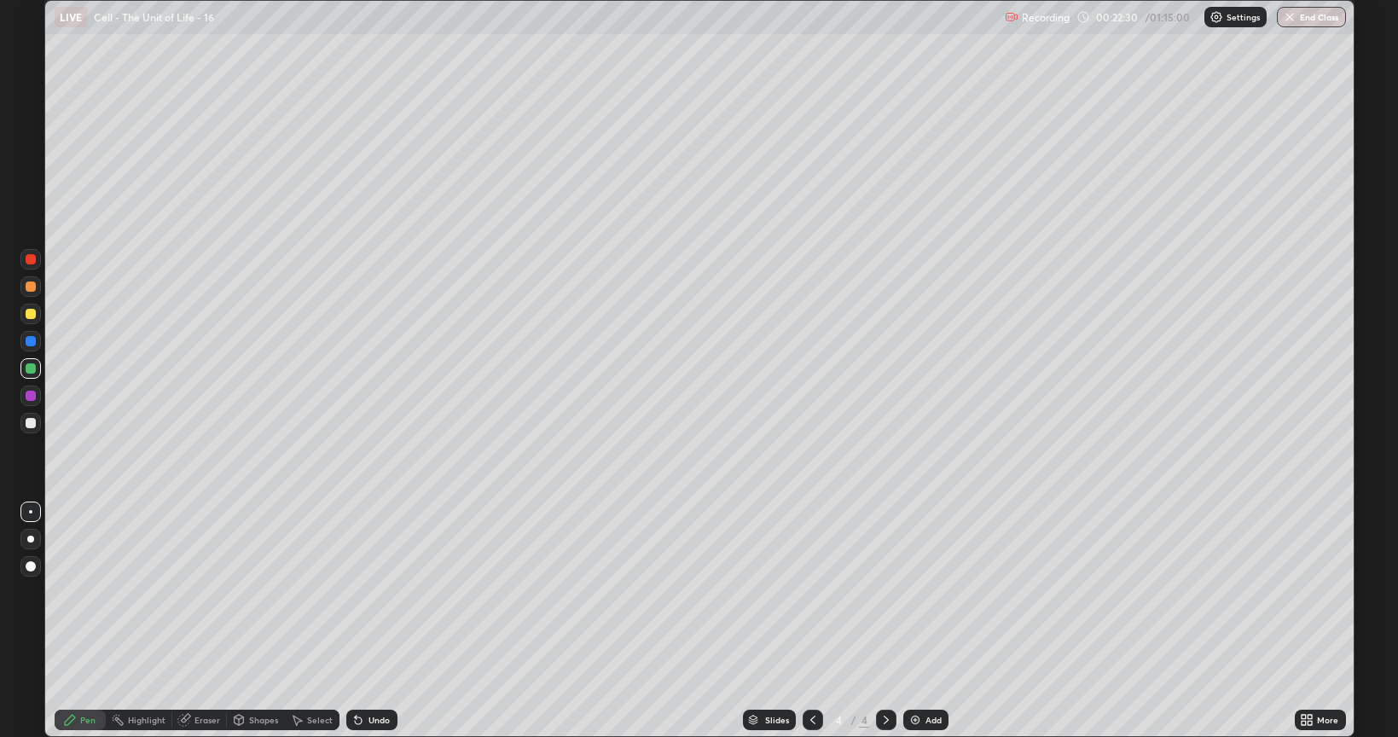
click at [204, 621] on div "Eraser" at bounding box center [207, 719] width 26 height 9
click at [81, 621] on div "Pen" at bounding box center [87, 719] width 15 height 9
click at [26, 288] on div at bounding box center [31, 286] width 10 height 10
click at [884, 621] on icon at bounding box center [886, 720] width 14 height 14
click at [807, 621] on icon at bounding box center [813, 720] width 14 height 14
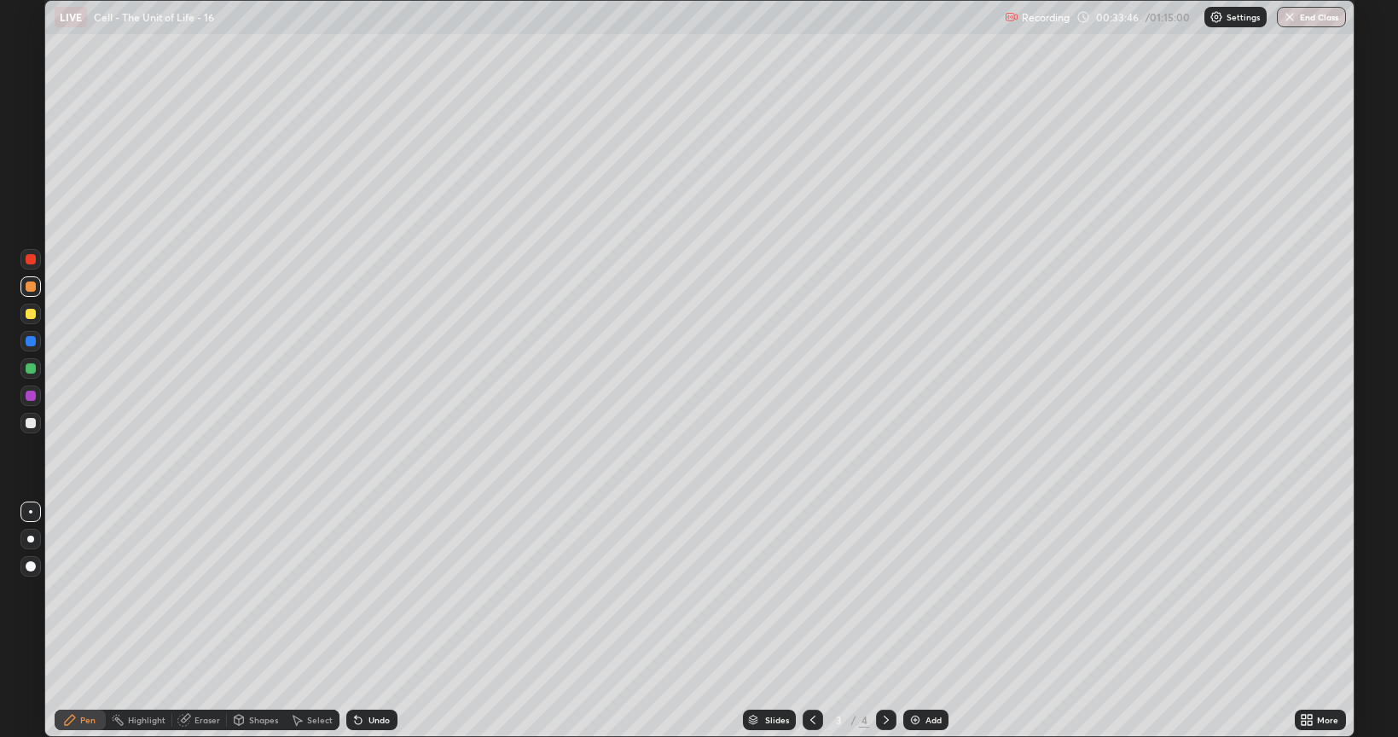
click at [30, 427] on div at bounding box center [31, 423] width 10 height 10
click at [28, 371] on div at bounding box center [31, 368] width 10 height 10
click at [26, 287] on div at bounding box center [31, 286] width 10 height 10
click at [240, 621] on div "Shapes" at bounding box center [256, 720] width 58 height 34
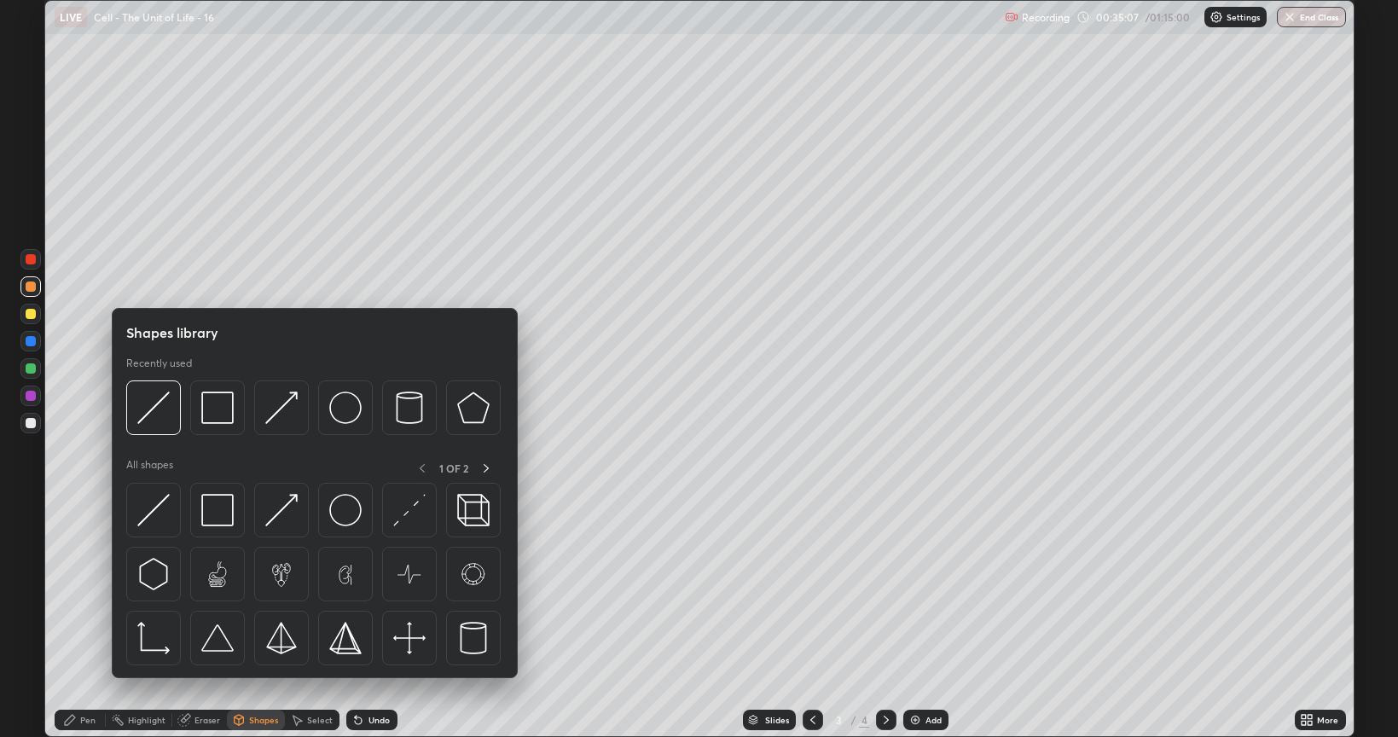
click at [29, 345] on div at bounding box center [31, 341] width 10 height 10
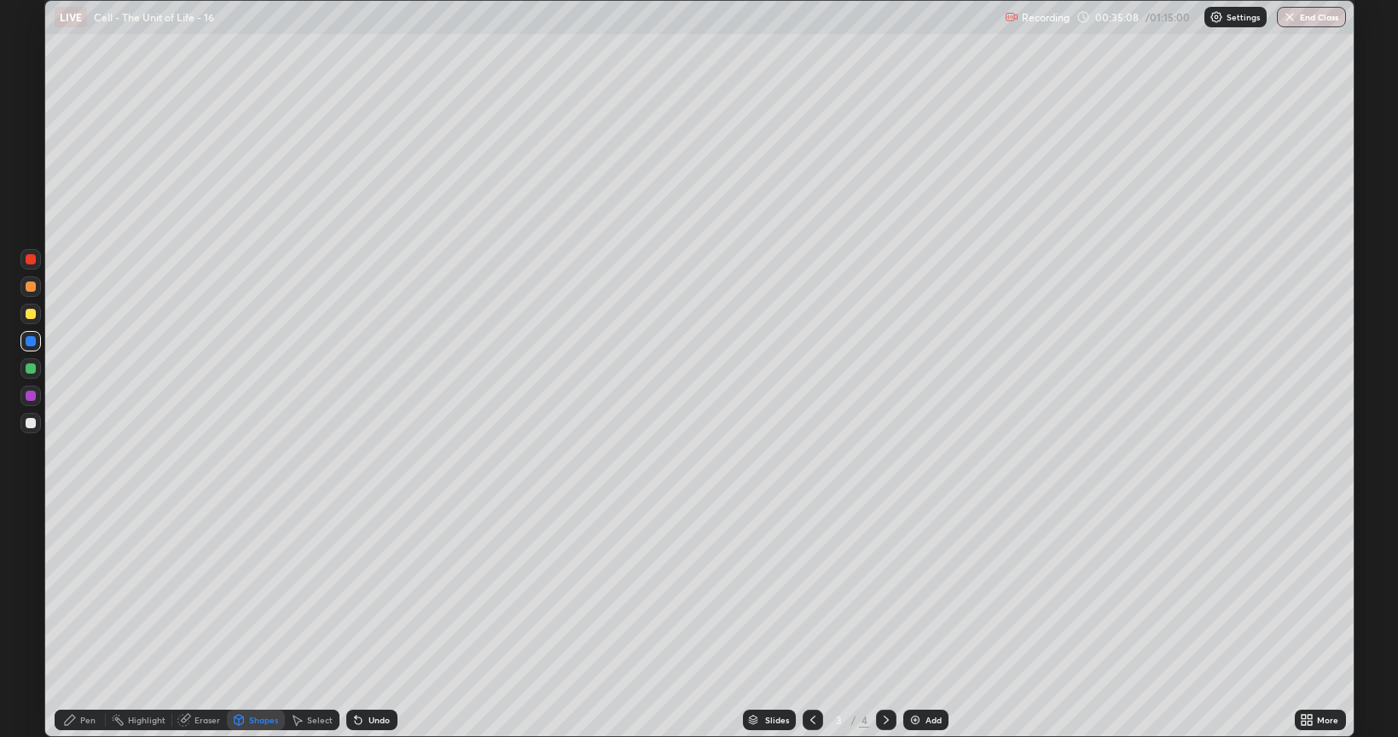
click at [269, 621] on div "Shapes" at bounding box center [263, 719] width 29 height 9
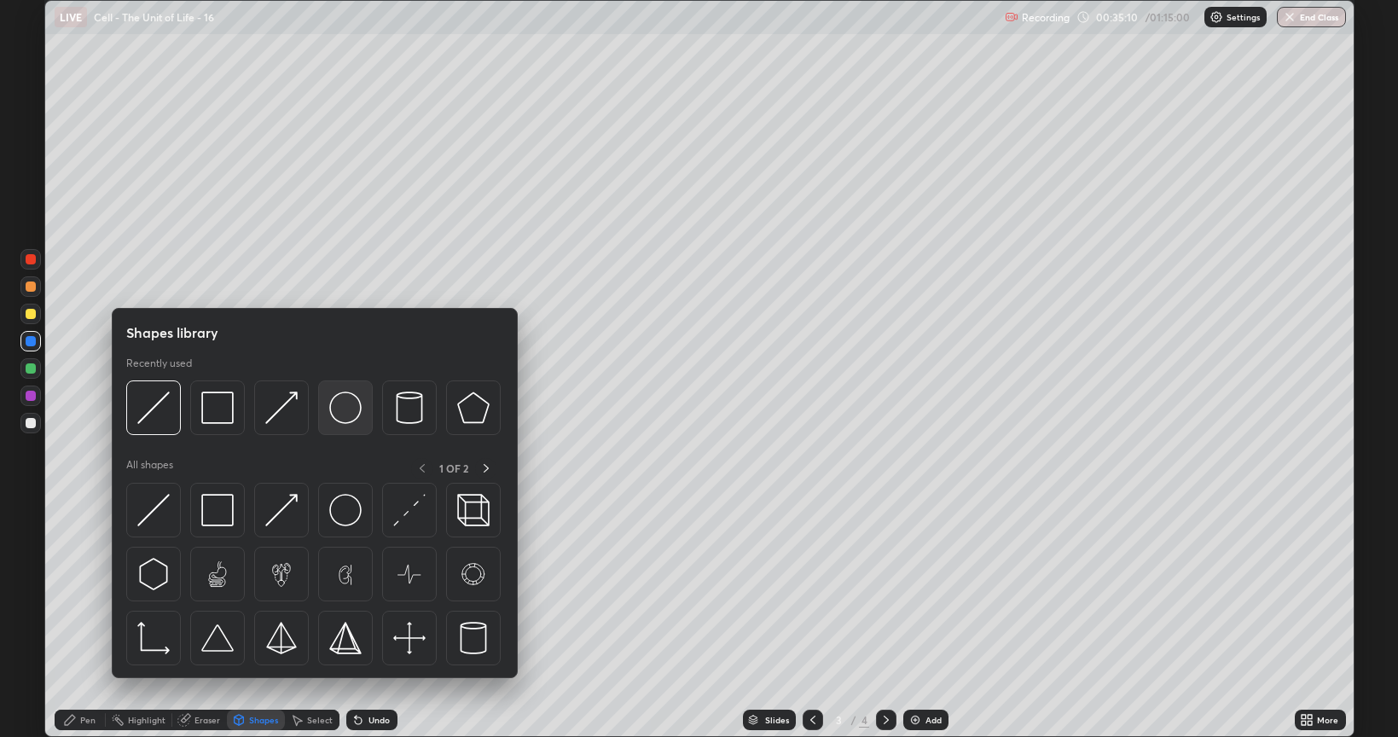
click at [343, 409] on img at bounding box center [345, 407] width 32 height 32
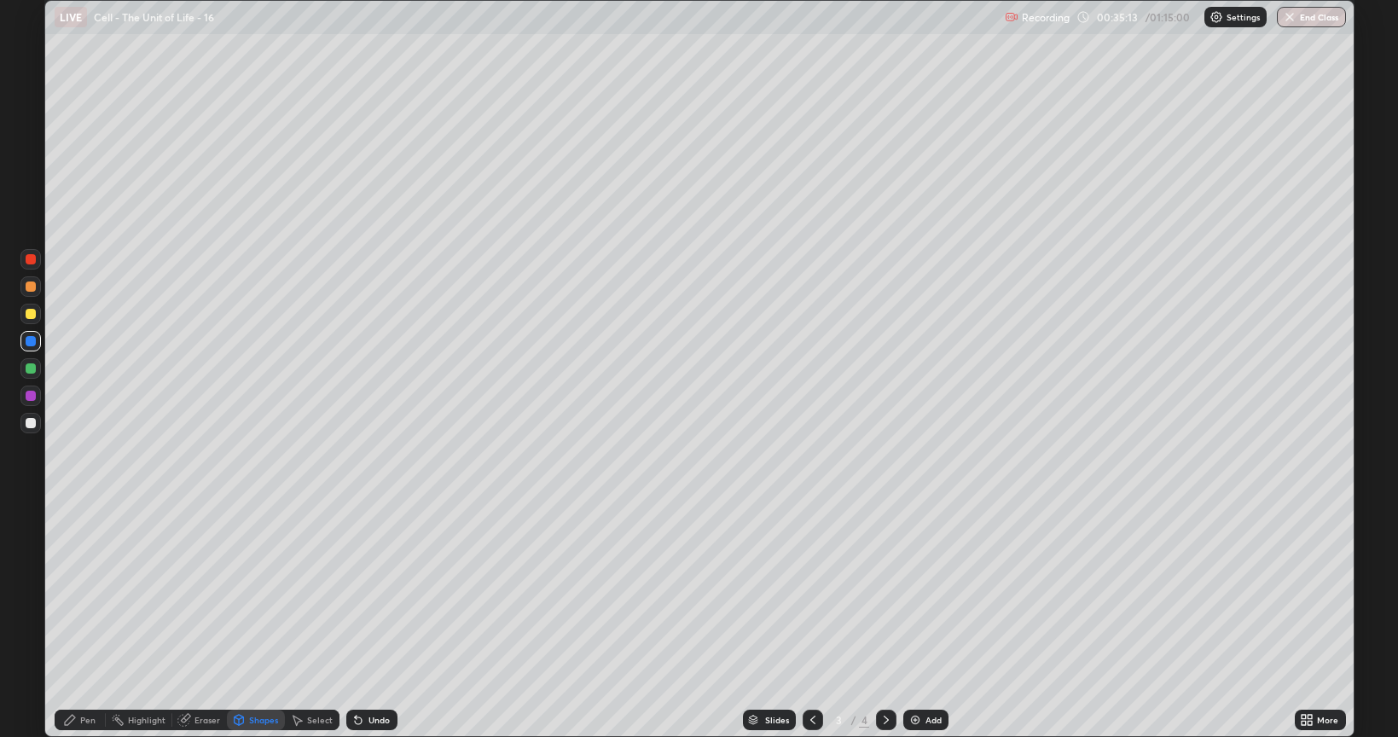
click at [87, 621] on div "Pen" at bounding box center [87, 719] width 15 height 9
click at [32, 566] on div at bounding box center [31, 566] width 10 height 10
click at [73, 621] on icon at bounding box center [70, 720] width 14 height 14
click at [32, 314] on div at bounding box center [31, 314] width 10 height 10
click at [38, 513] on div at bounding box center [30, 511] width 20 height 20
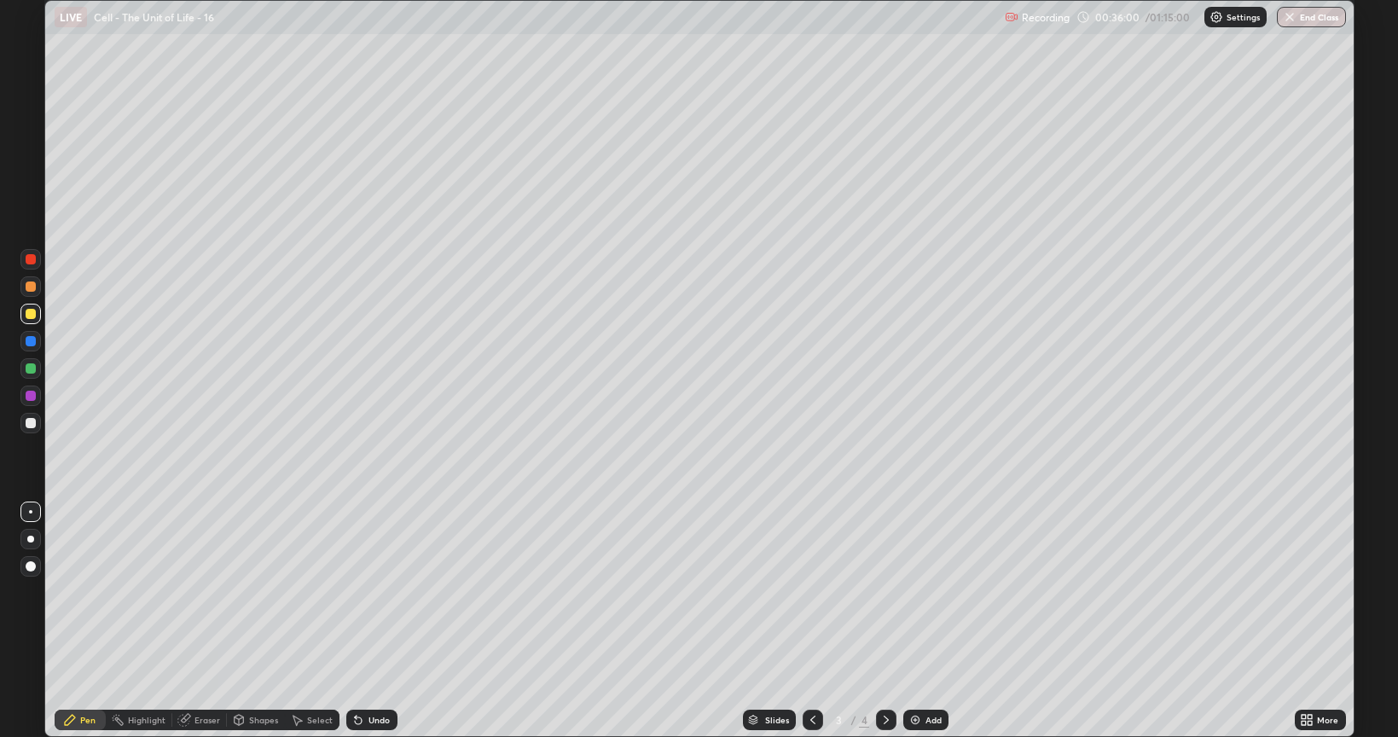
click at [256, 621] on div "Shapes" at bounding box center [263, 719] width 29 height 9
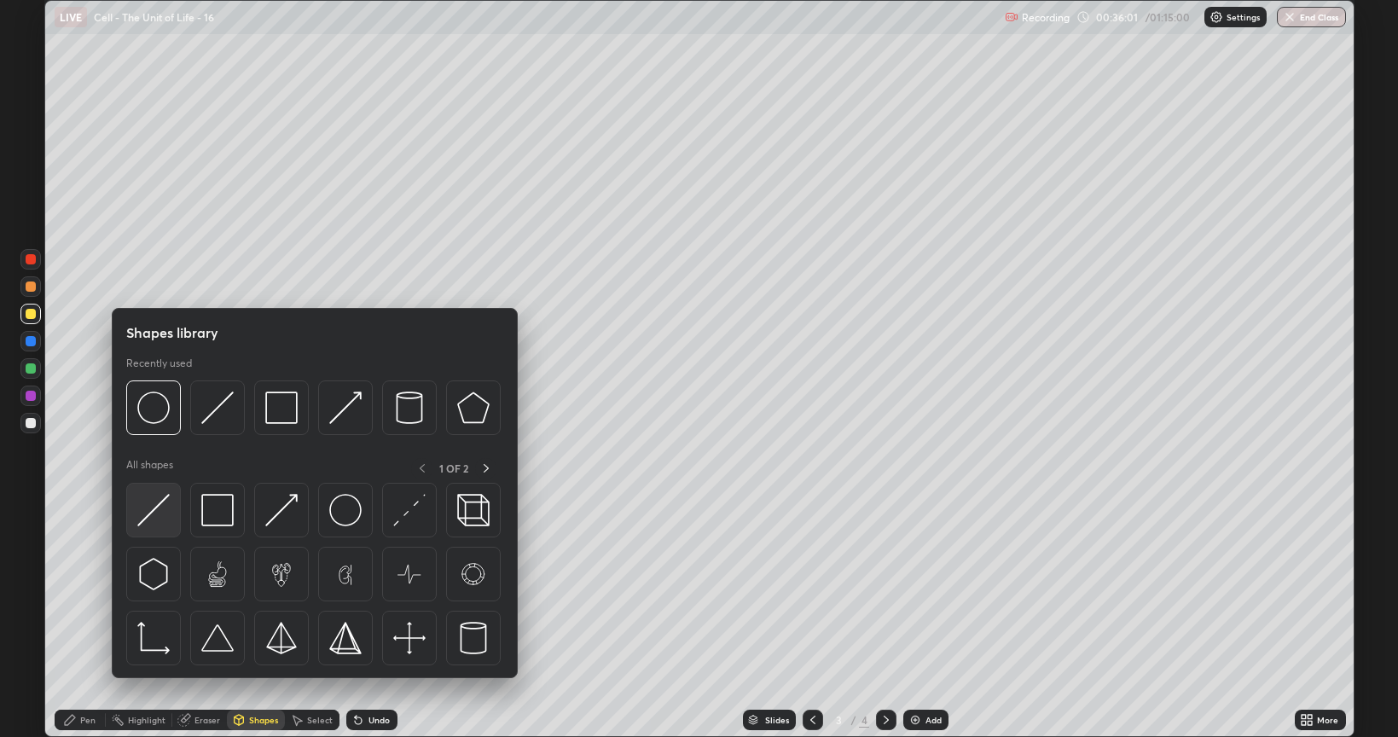
click at [154, 513] on img at bounding box center [153, 510] width 32 height 32
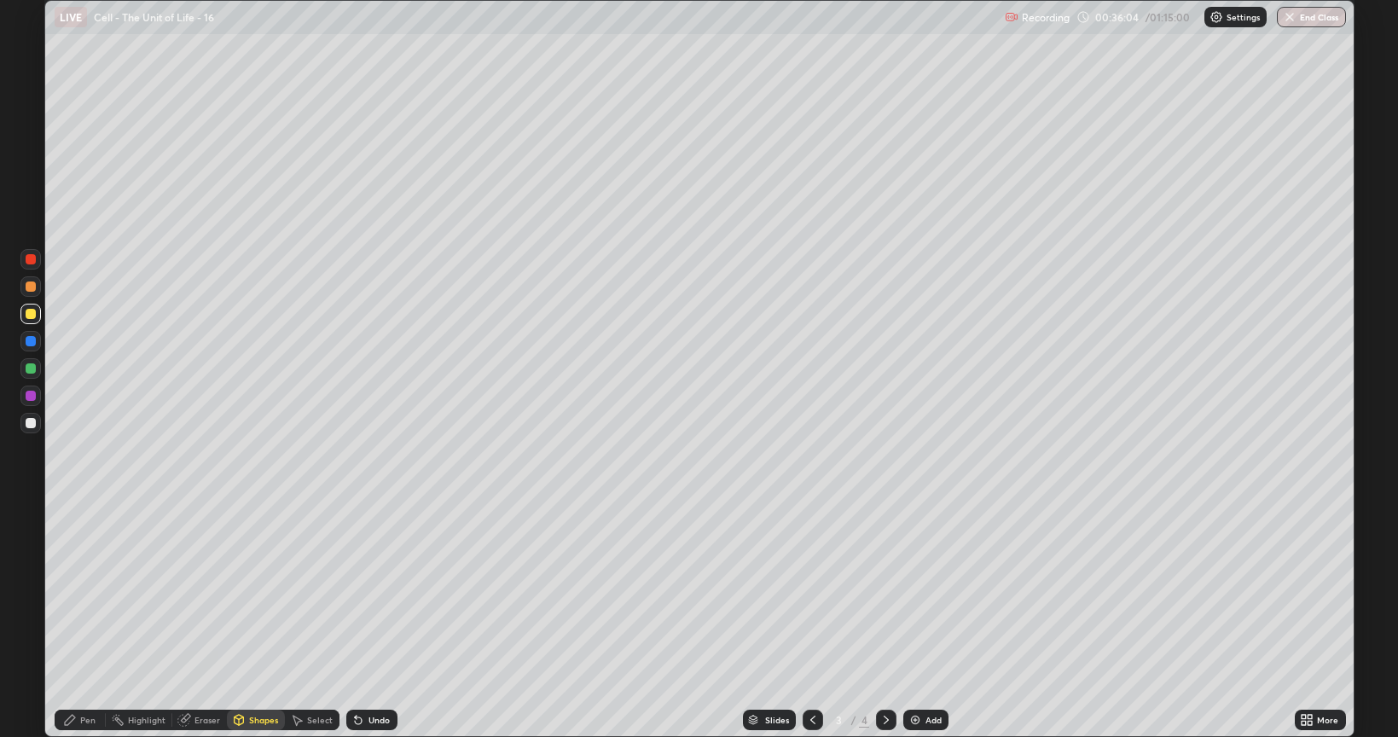
click at [269, 621] on div "Shapes" at bounding box center [256, 719] width 58 height 20
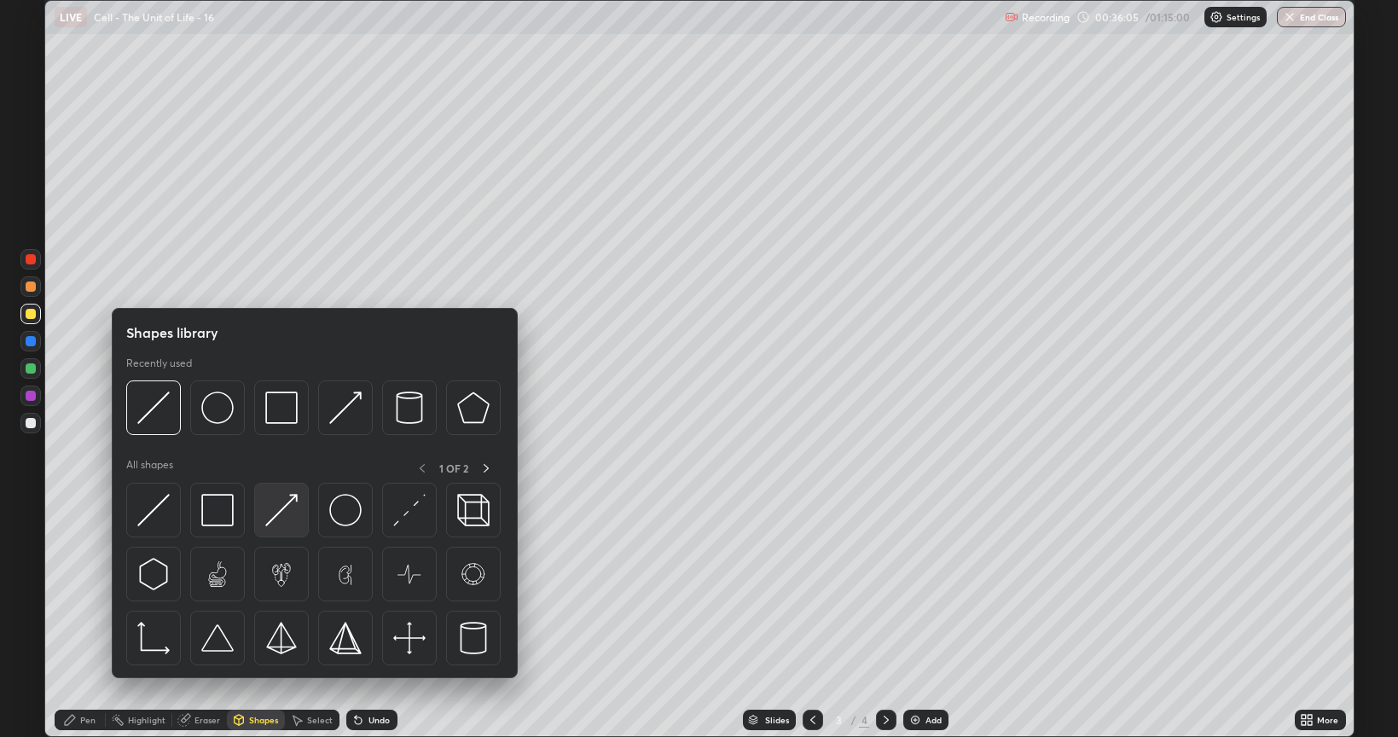
click at [283, 507] on img at bounding box center [281, 510] width 32 height 32
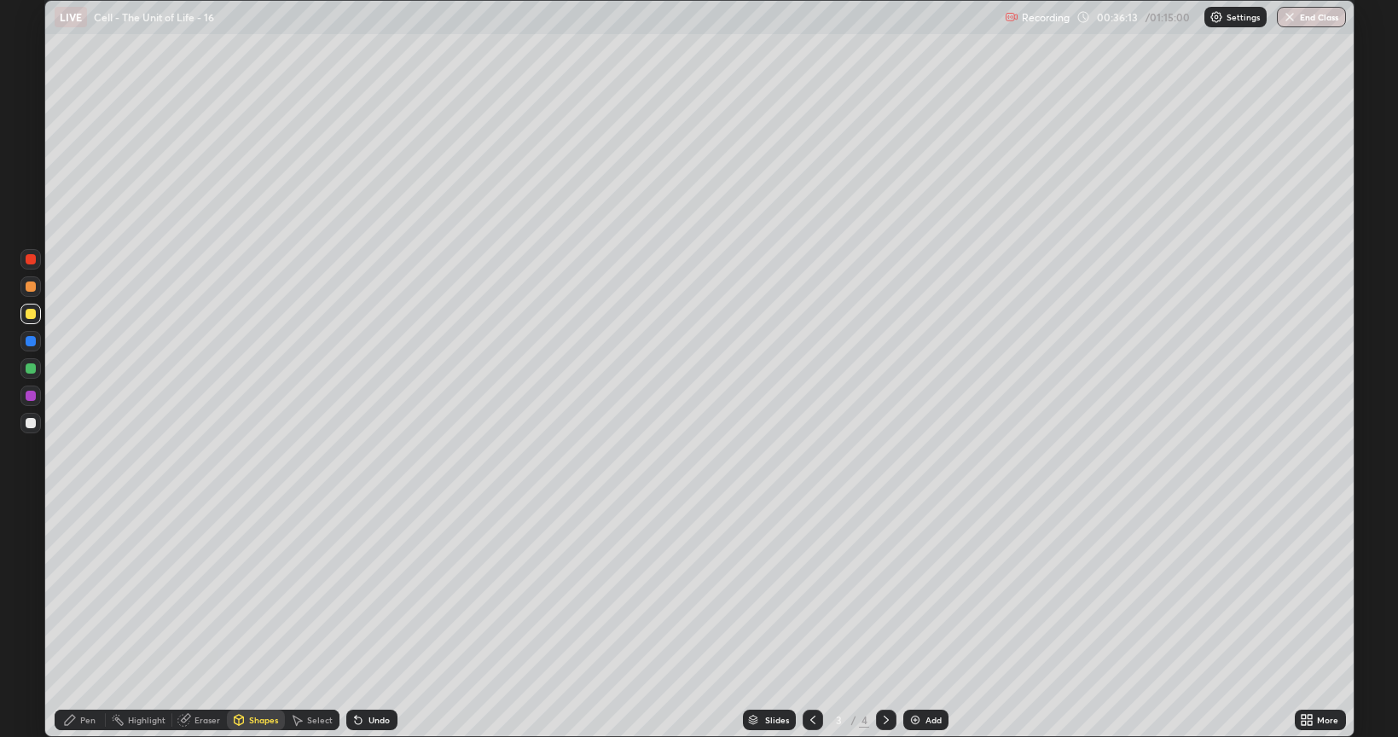
click at [32, 316] on div at bounding box center [31, 314] width 10 height 10
click at [363, 621] on div "Undo" at bounding box center [371, 719] width 51 height 20
click at [78, 621] on div "Pen" at bounding box center [80, 719] width 51 height 20
click at [262, 621] on div "Shapes" at bounding box center [263, 719] width 29 height 9
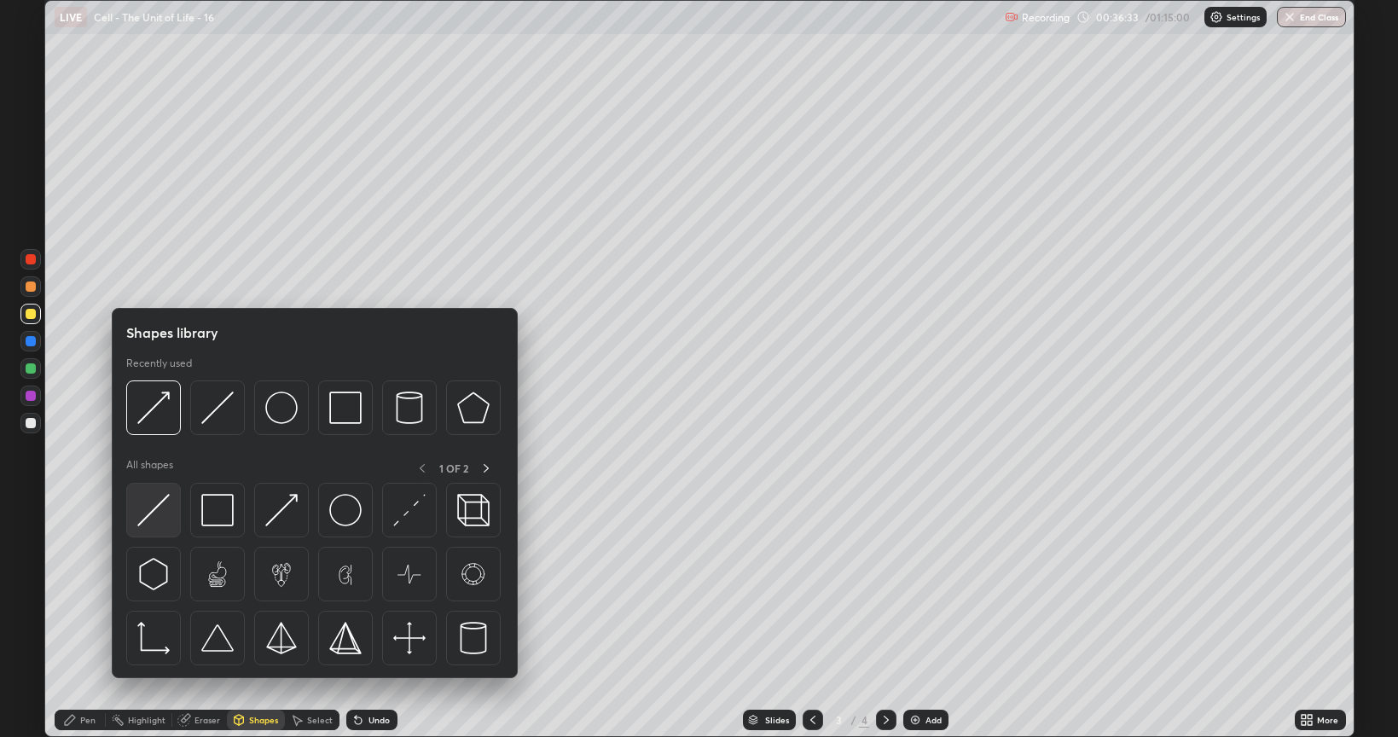
click at [158, 514] on img at bounding box center [153, 510] width 32 height 32
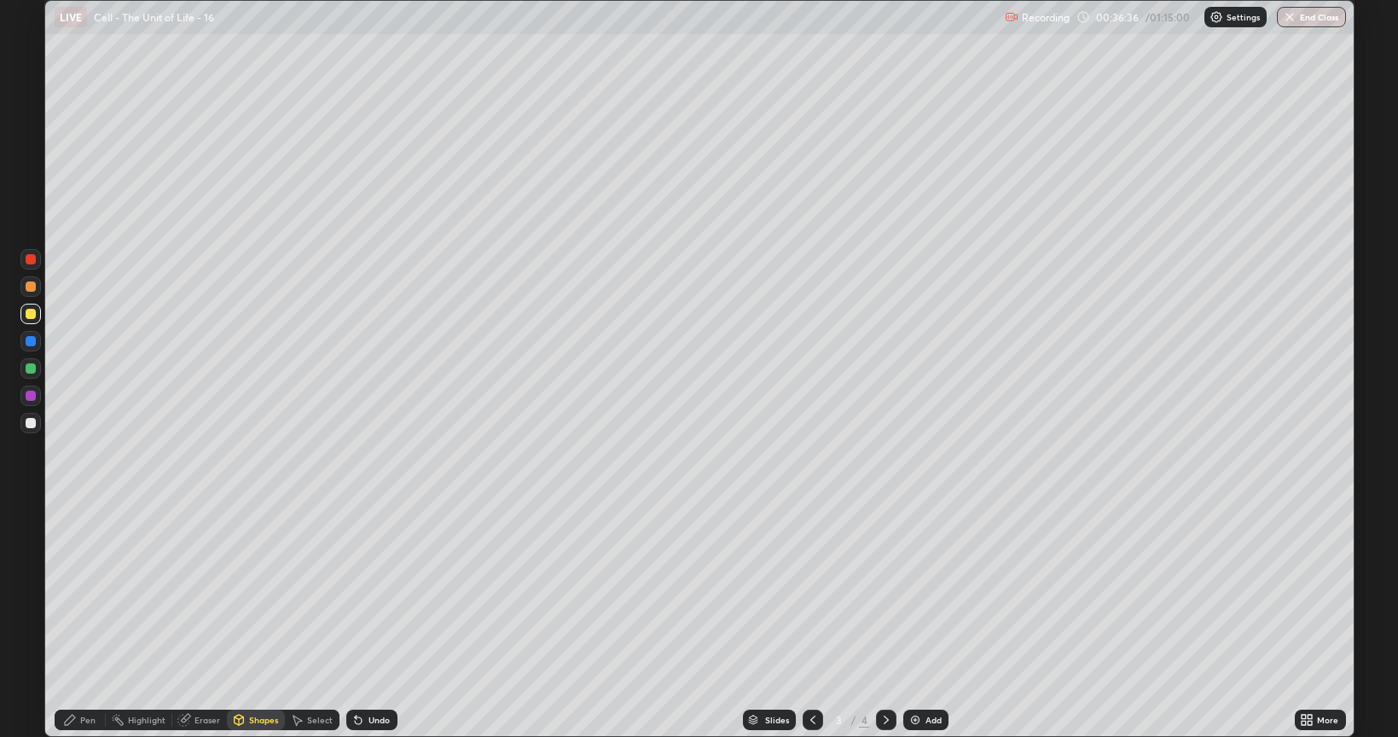
click at [249, 621] on div "Shapes" at bounding box center [256, 719] width 58 height 20
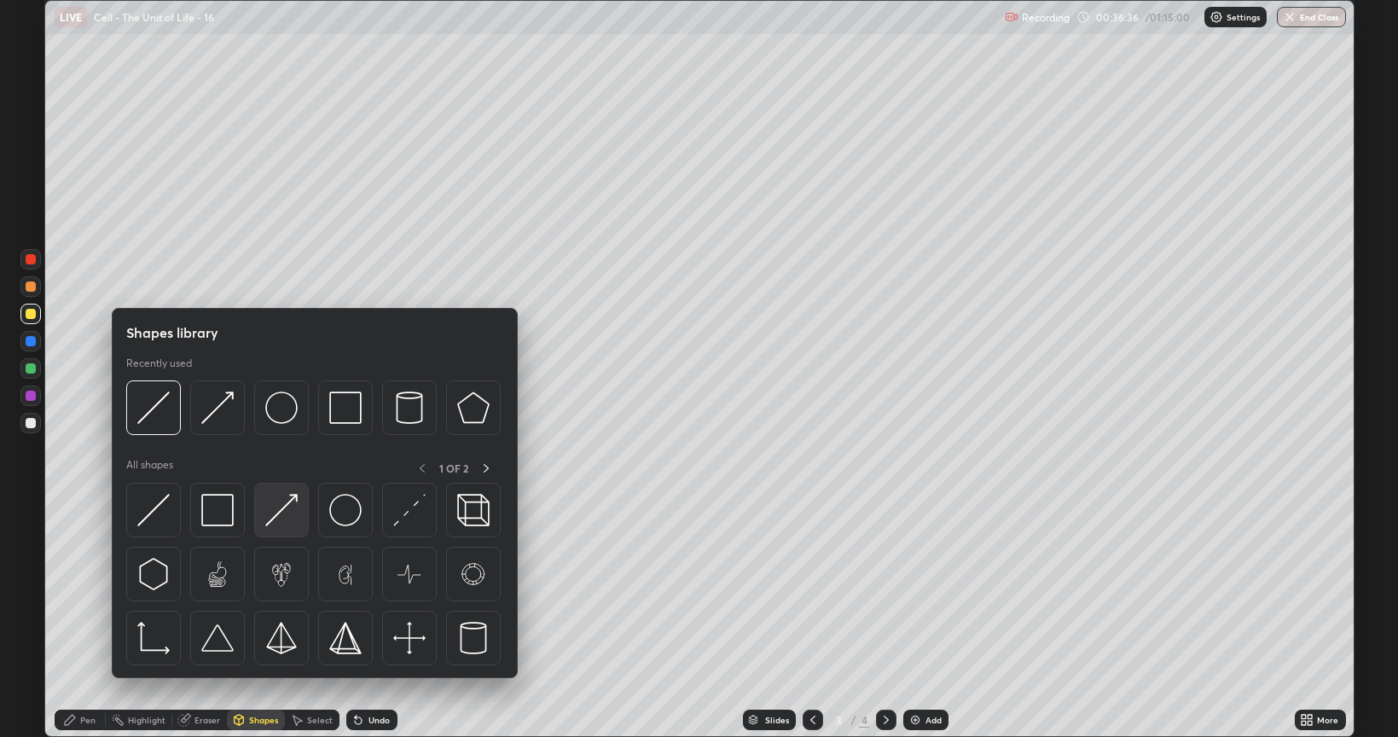
click at [280, 507] on img at bounding box center [281, 510] width 32 height 32
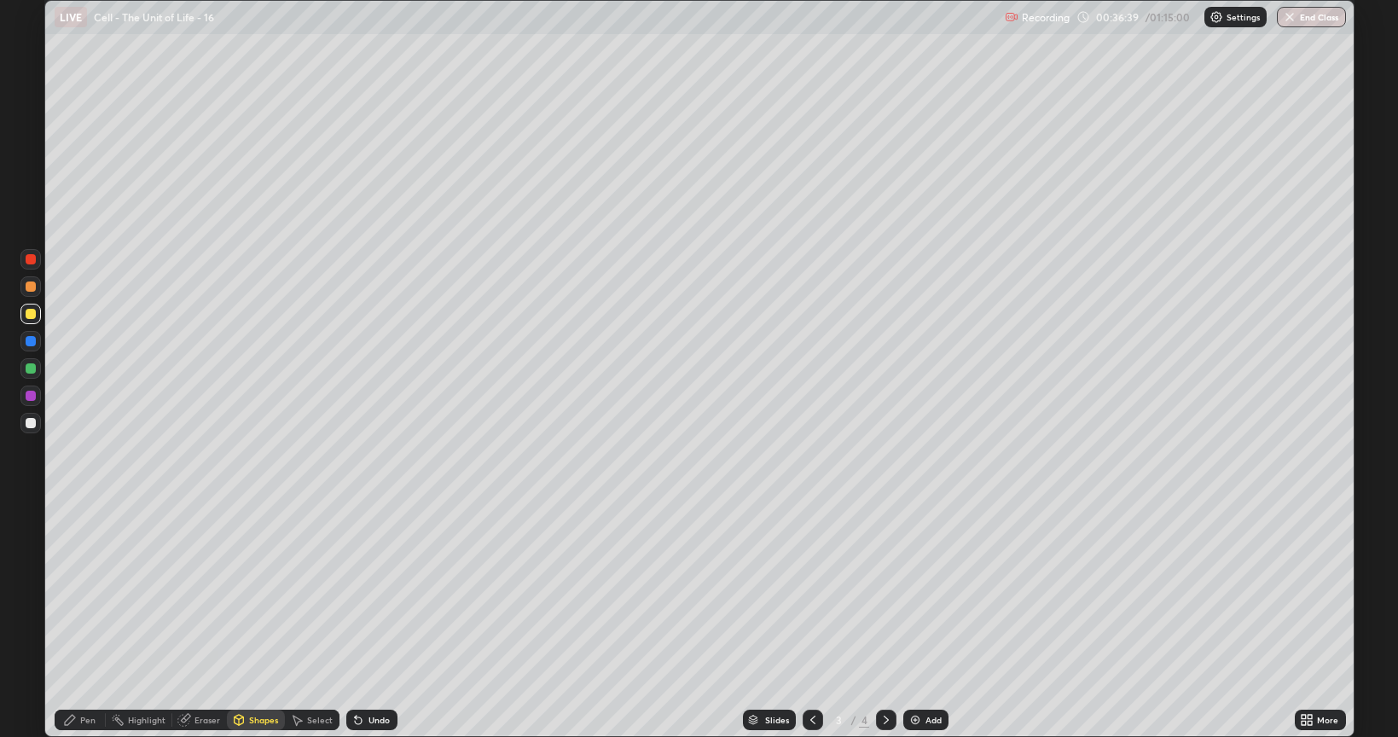
click at [76, 621] on icon at bounding box center [70, 720] width 14 height 14
click at [33, 420] on div at bounding box center [31, 423] width 10 height 10
click at [22, 314] on div at bounding box center [30, 314] width 20 height 20
click at [34, 420] on div at bounding box center [31, 423] width 10 height 10
click at [29, 288] on div at bounding box center [31, 286] width 10 height 10
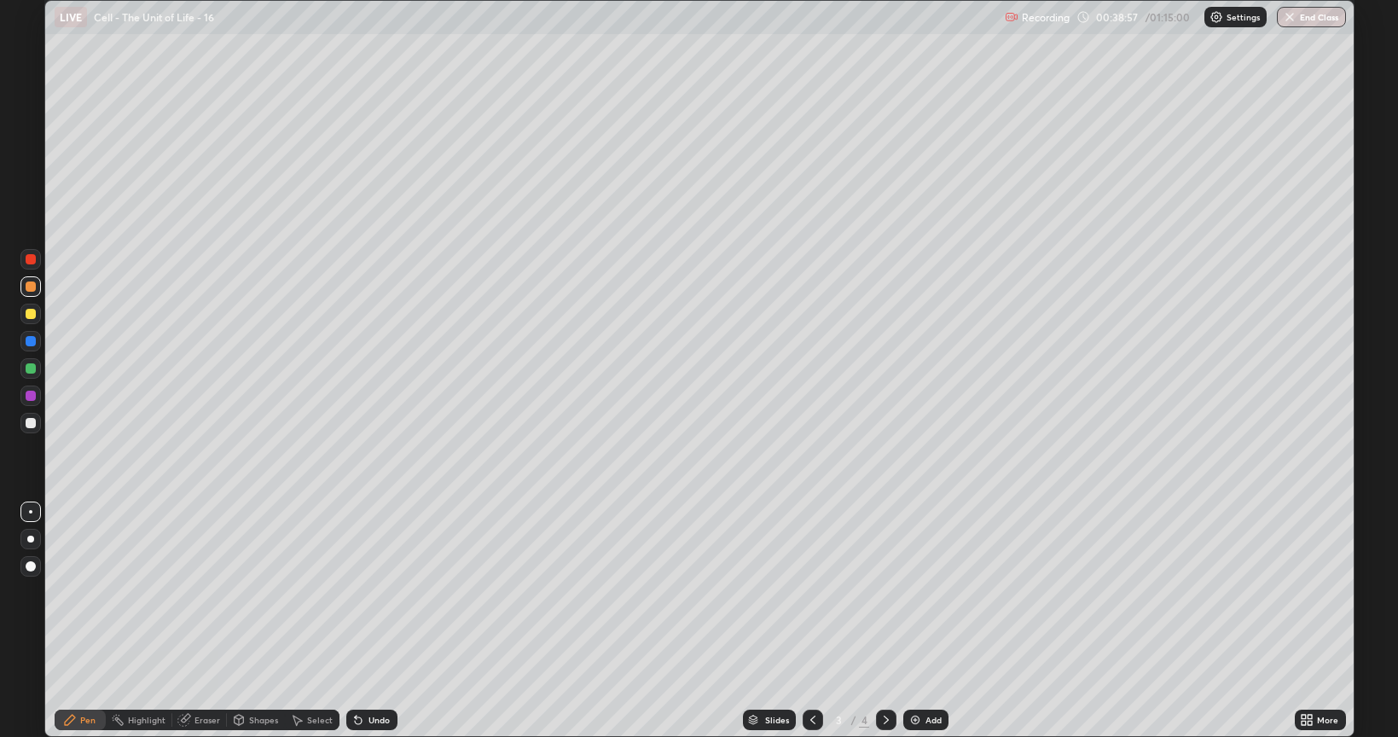
click at [36, 305] on div at bounding box center [30, 314] width 20 height 20
click at [24, 422] on div at bounding box center [30, 423] width 20 height 20
click at [31, 316] on div at bounding box center [31, 314] width 10 height 10
click at [254, 621] on div "Shapes" at bounding box center [263, 719] width 29 height 9
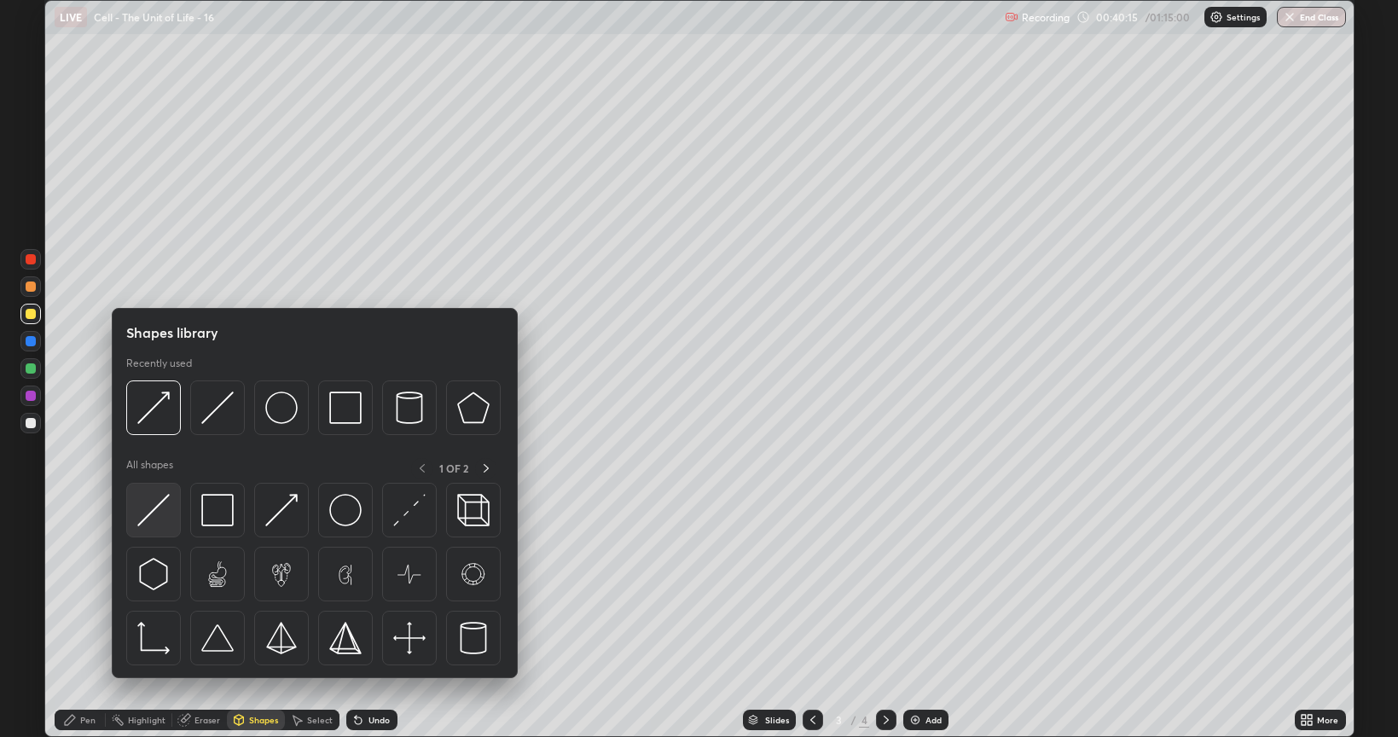
click at [151, 510] on img at bounding box center [153, 510] width 32 height 32
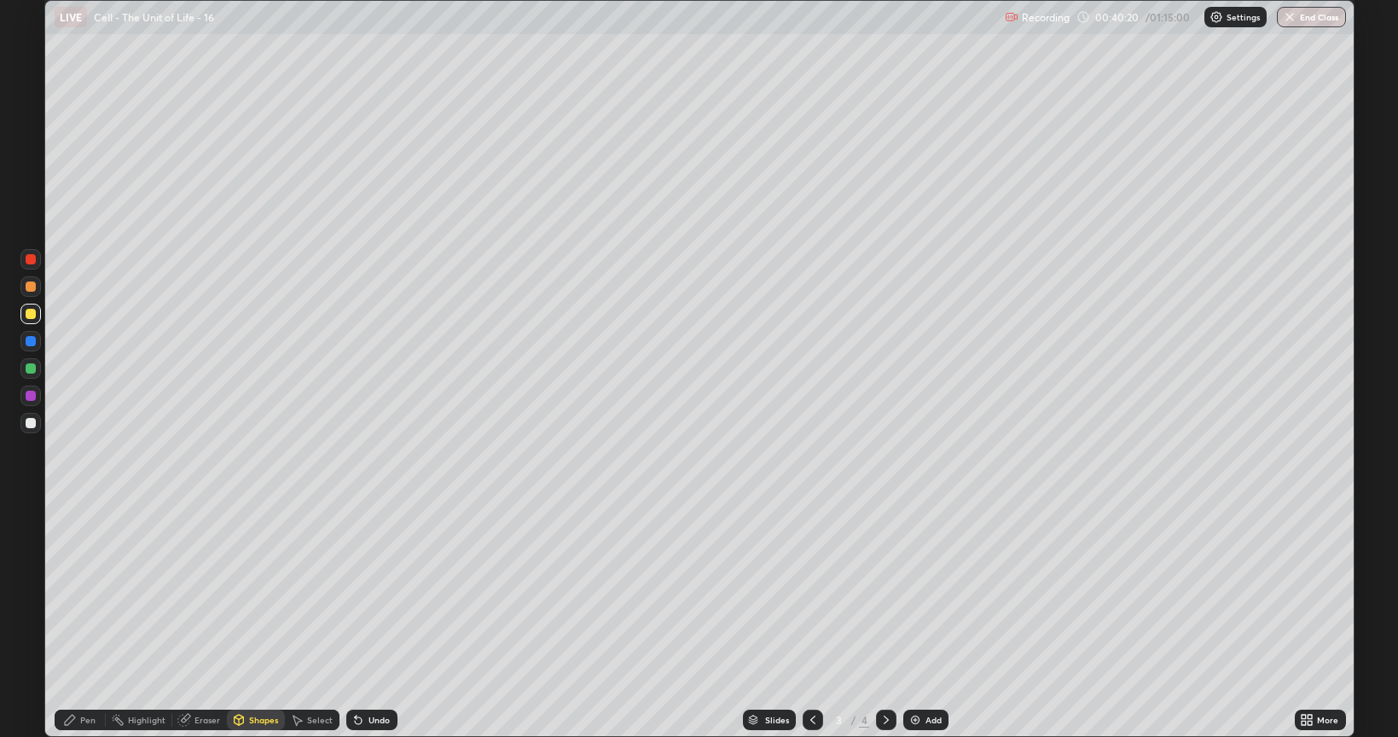
click at [38, 431] on div at bounding box center [30, 423] width 20 height 20
click at [80, 621] on div "Pen" at bounding box center [87, 719] width 15 height 9
click at [30, 373] on div at bounding box center [31, 368] width 10 height 10
click at [34, 316] on div at bounding box center [31, 314] width 10 height 10
click at [24, 315] on div at bounding box center [30, 314] width 20 height 20
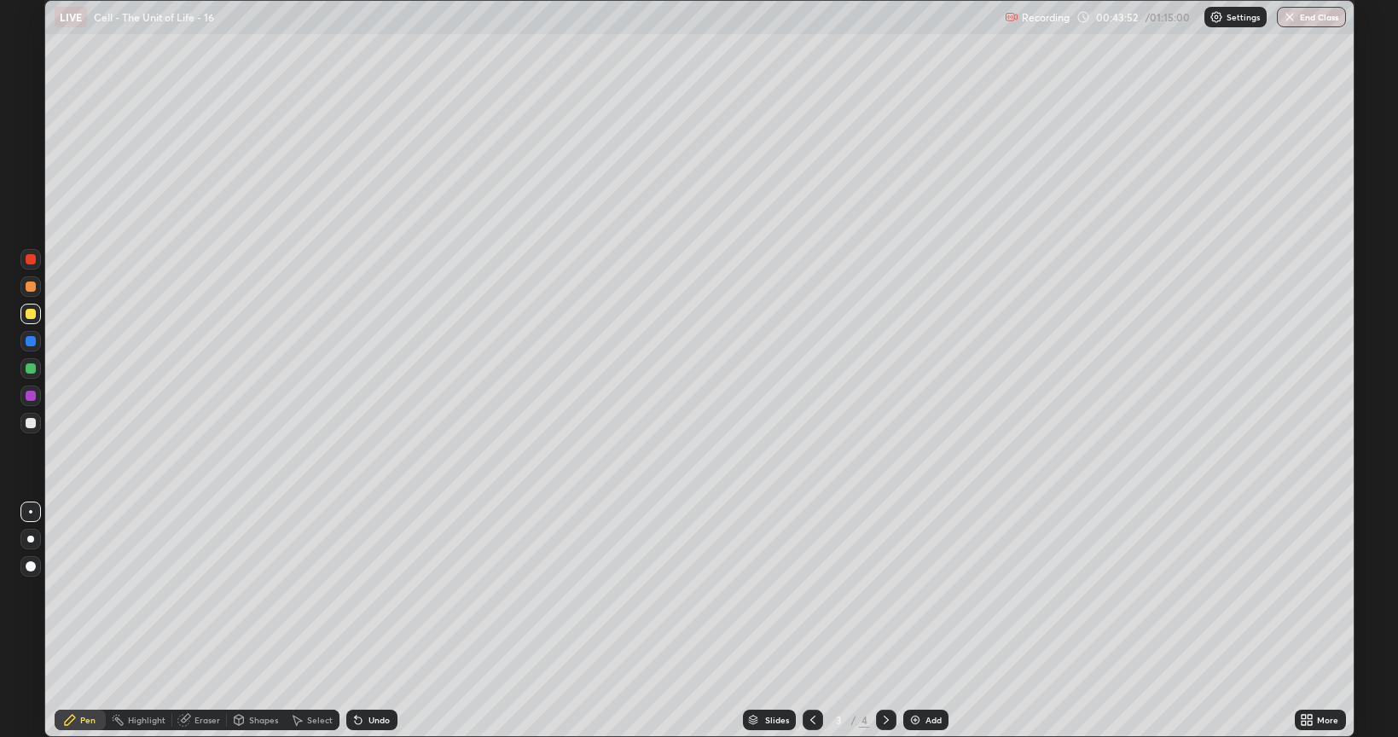
click at [27, 426] on div at bounding box center [31, 423] width 10 height 10
click at [30, 285] on div at bounding box center [31, 286] width 10 height 10
click at [31, 343] on div at bounding box center [31, 341] width 10 height 10
click at [915, 621] on img at bounding box center [915, 720] width 14 height 14
click at [36, 314] on div at bounding box center [30, 314] width 20 height 20
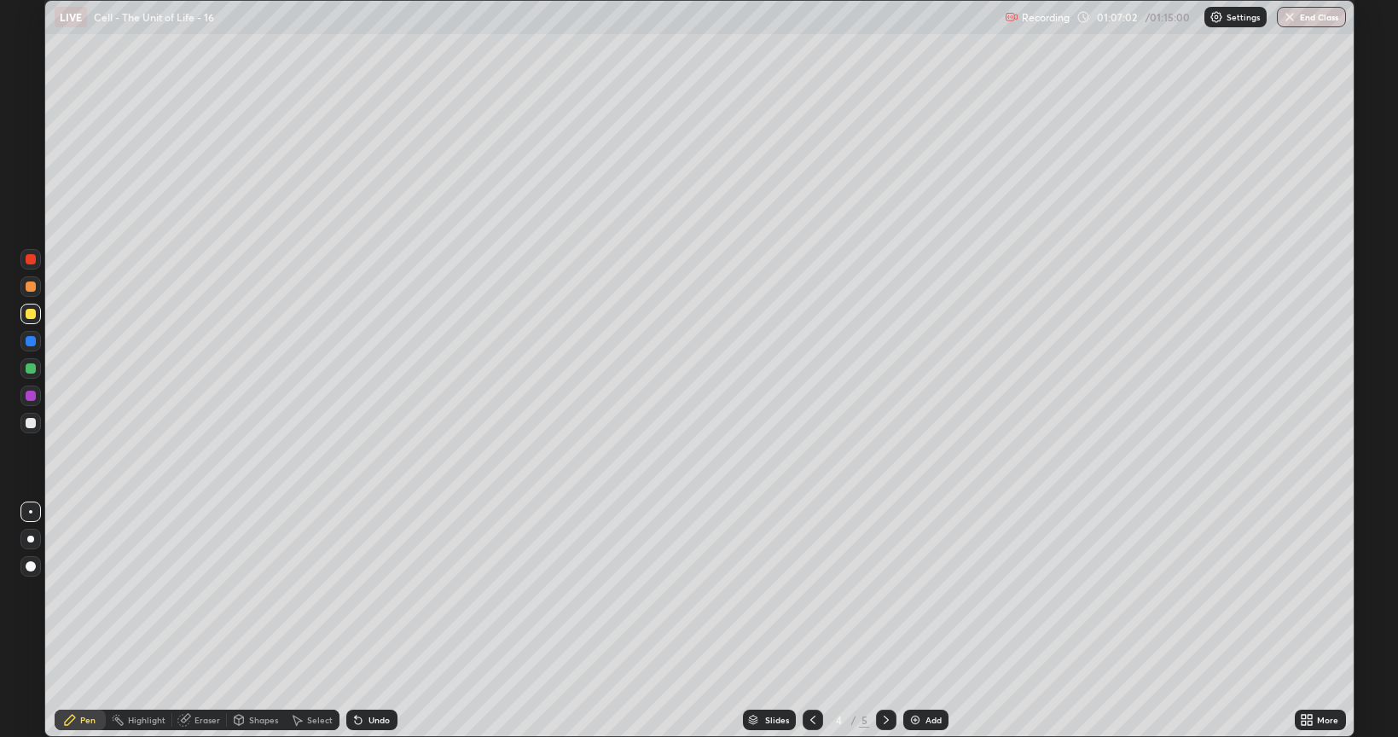
click at [33, 295] on div at bounding box center [30, 286] width 20 height 20
click at [1302, 15] on button "End Class" at bounding box center [1311, 17] width 67 height 20
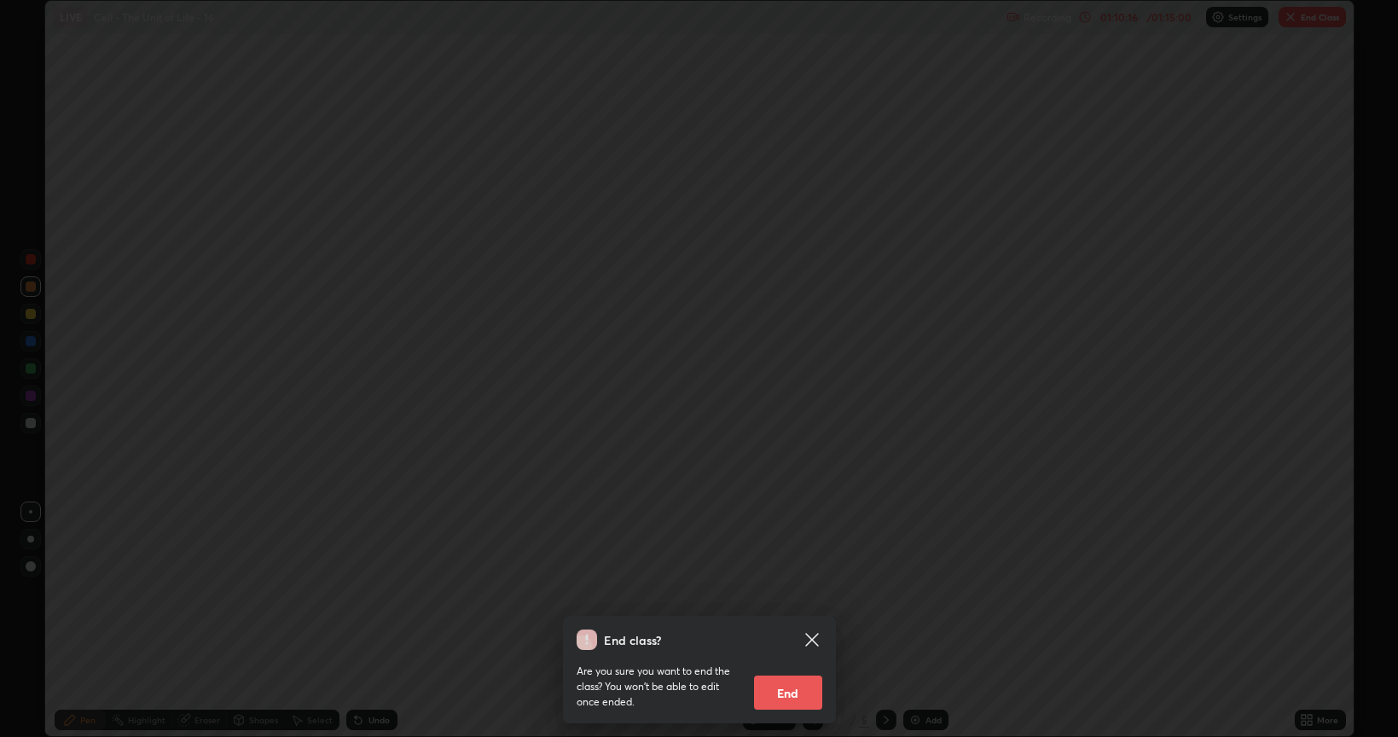
click at [816, 621] on button "End" at bounding box center [788, 692] width 68 height 34
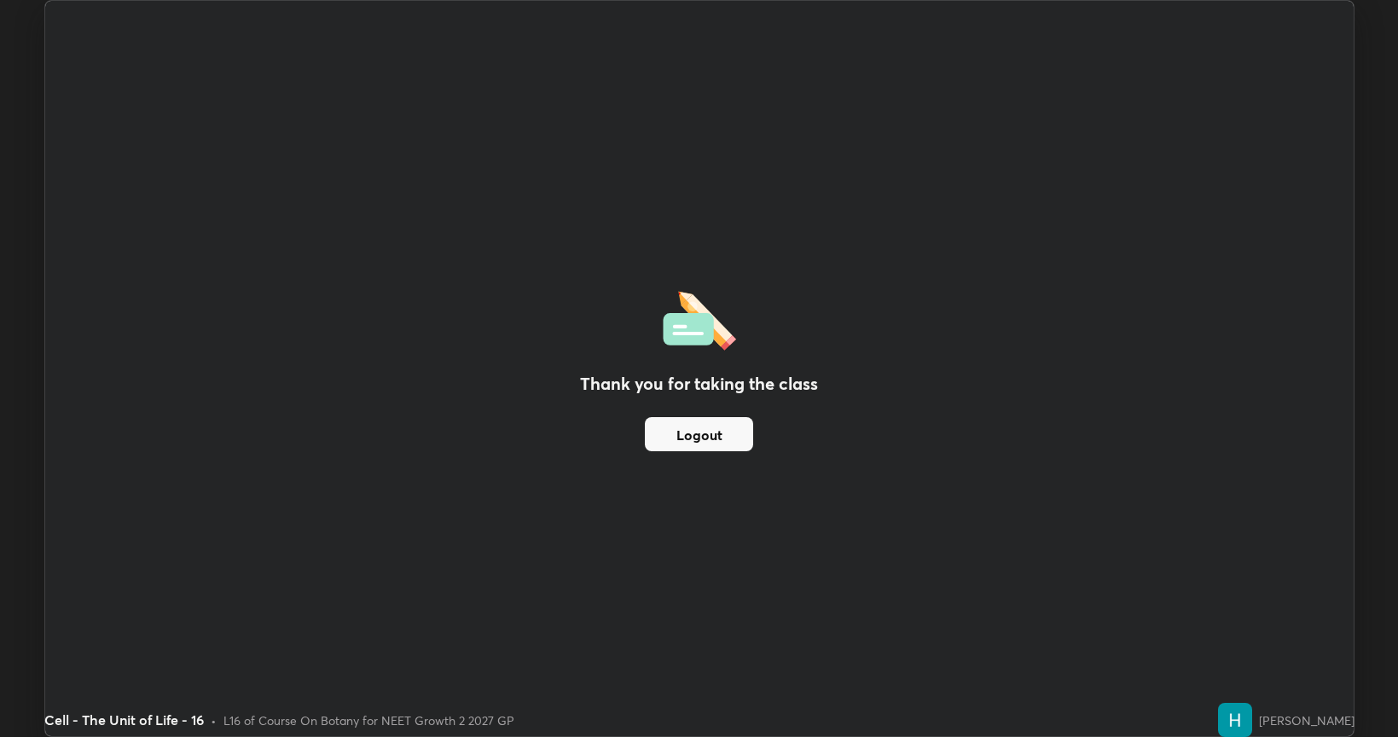
click at [729, 439] on button "Logout" at bounding box center [699, 434] width 108 height 34
click at [728, 437] on button "Logout" at bounding box center [699, 434] width 108 height 34
click at [713, 438] on button "Logout" at bounding box center [699, 434] width 108 height 34
click at [727, 433] on button "Logout" at bounding box center [699, 434] width 108 height 34
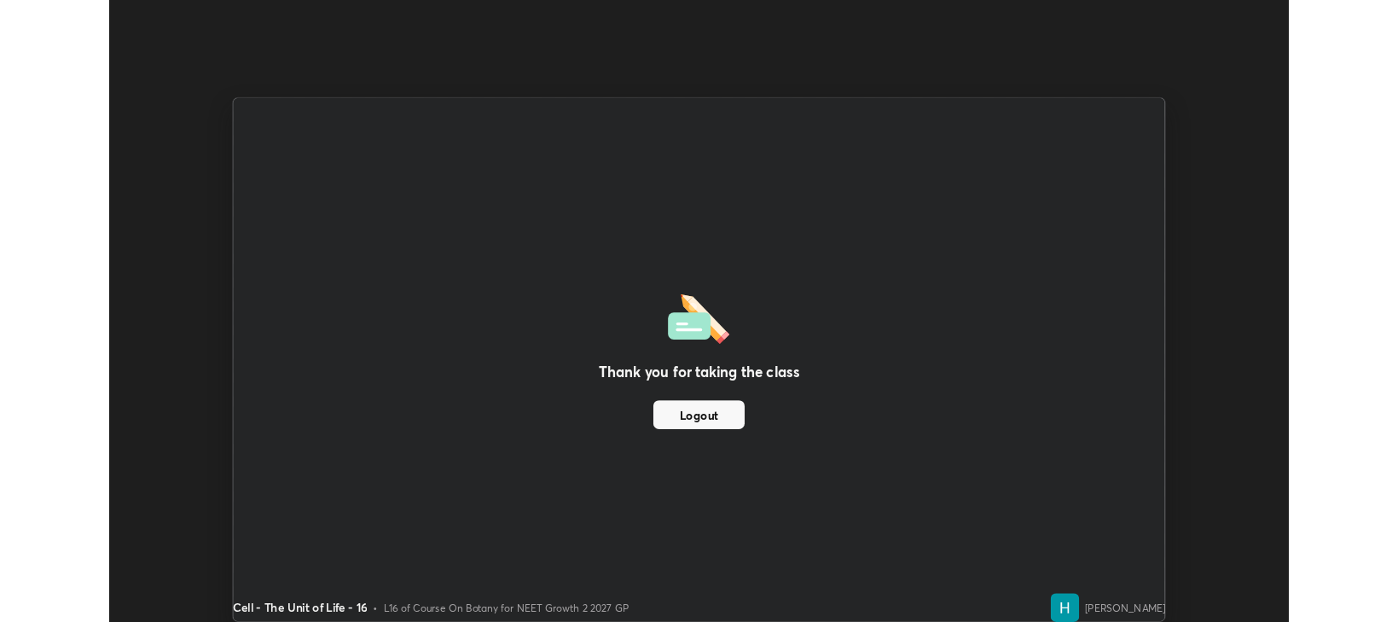
scroll to position [84650, 83874]
